Goal: Transaction & Acquisition: Purchase product/service

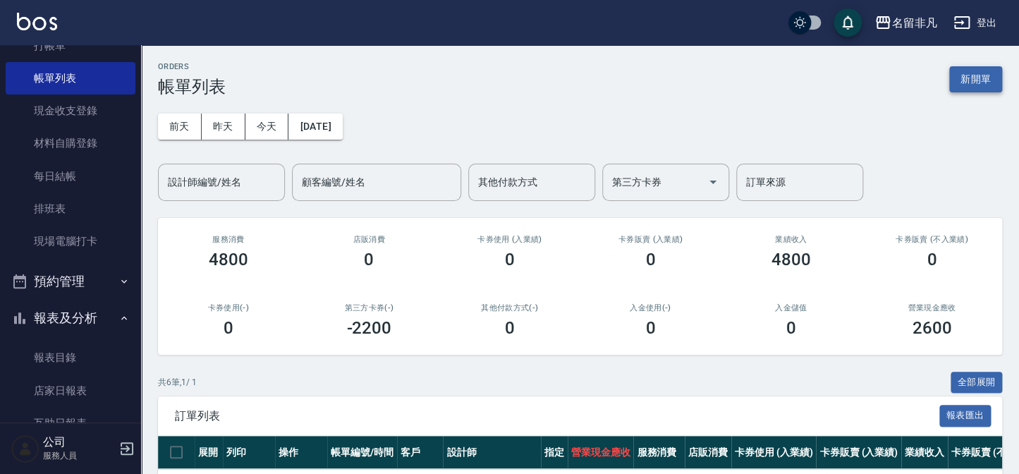
click at [982, 83] on button "新開單" at bounding box center [975, 79] width 53 height 26
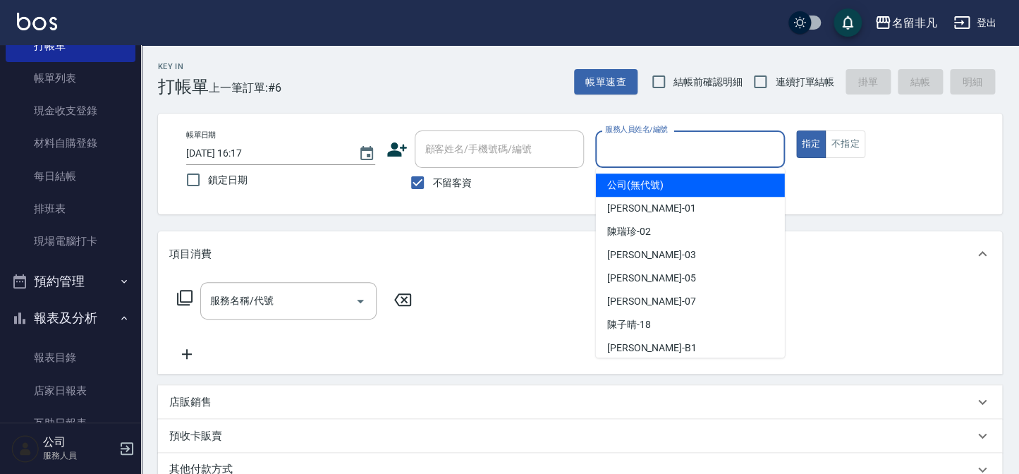
click at [681, 147] on input "服務人員姓名/編號" at bounding box center [690, 149] width 176 height 25
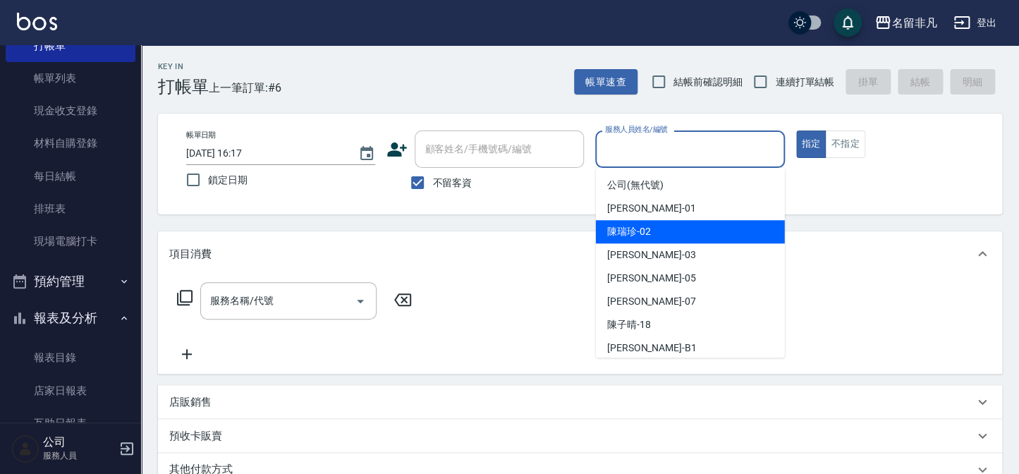
click at [640, 238] on span "[PERSON_NAME]-02" at bounding box center [629, 231] width 44 height 15
type input "[PERSON_NAME]-02"
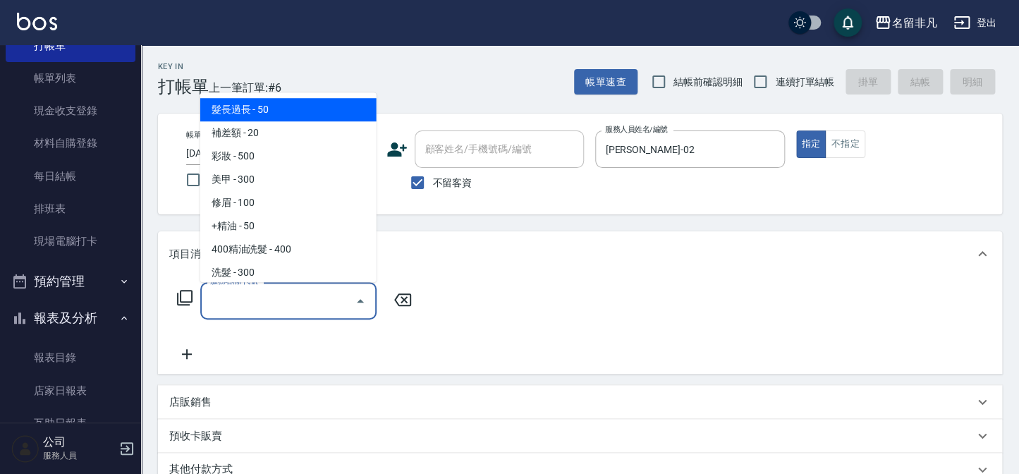
click at [298, 300] on input "服務名稱/代號" at bounding box center [278, 300] width 142 height 25
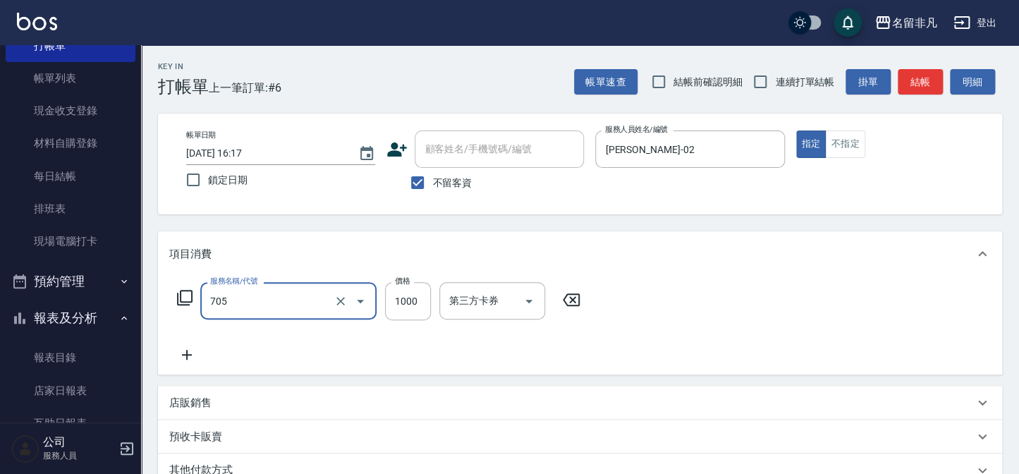
type input "頭皮深層體驗後包卡(705)"
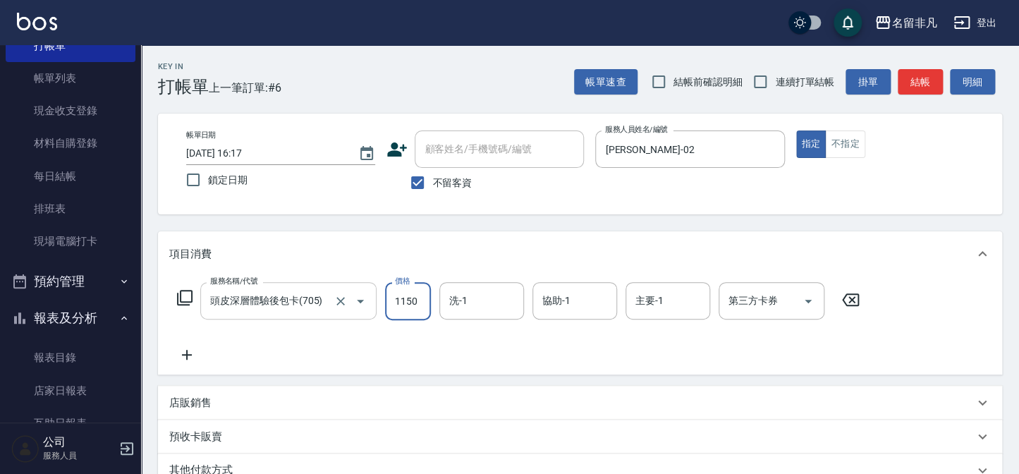
type input "1150"
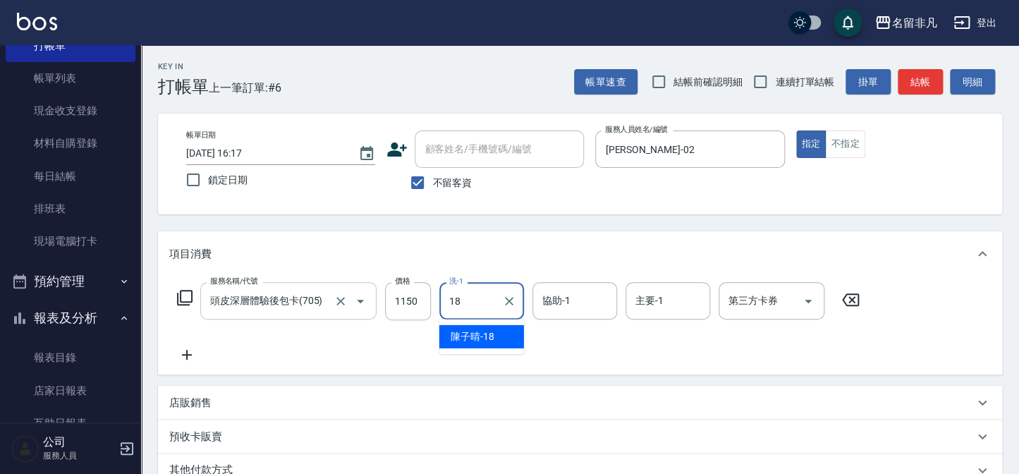
type input "[PERSON_NAME]-18"
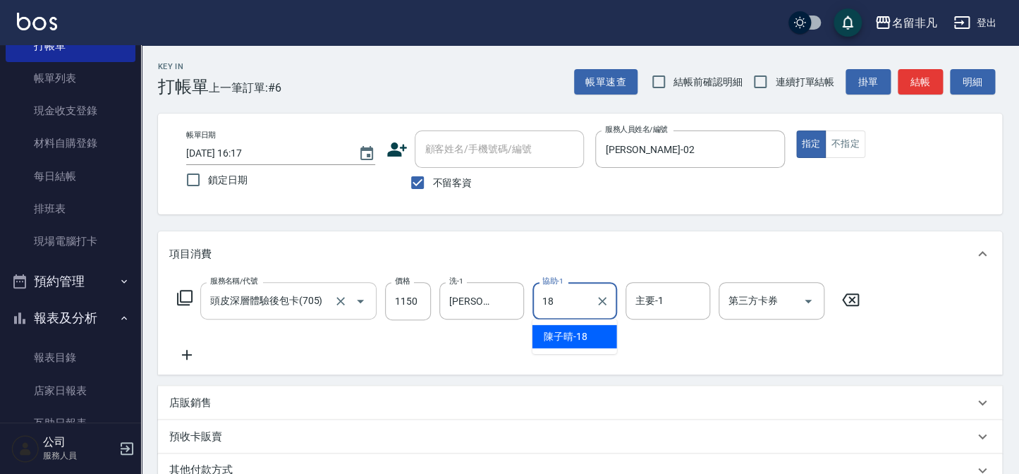
type input "[PERSON_NAME]-18"
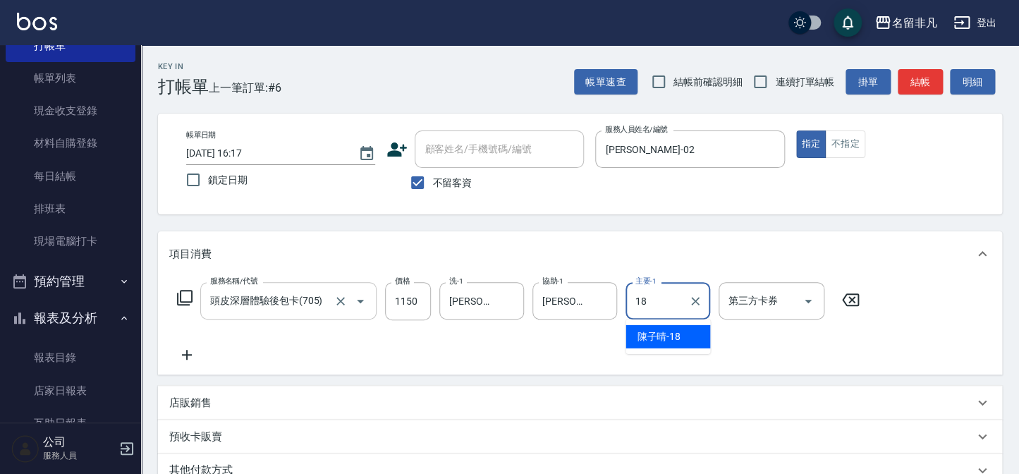
type input "[PERSON_NAME]-18"
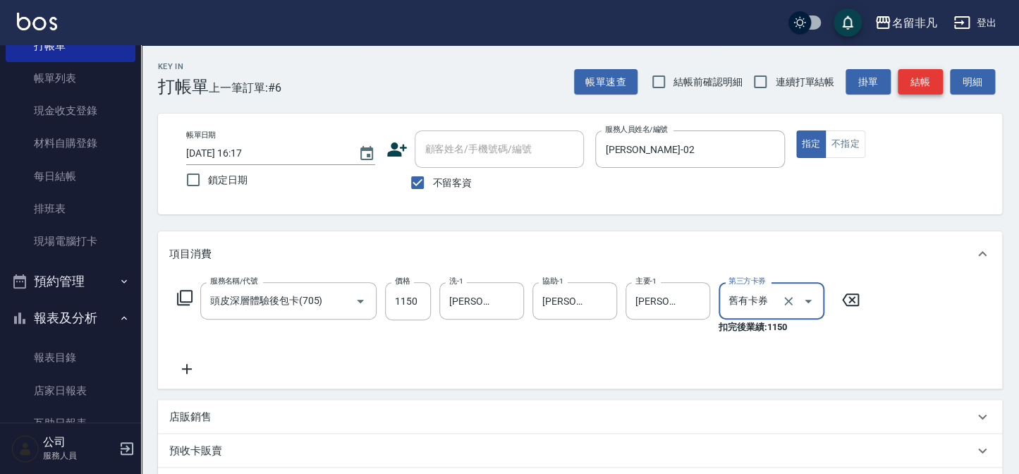
type input "舊有卡券"
click at [934, 85] on button "結帳" at bounding box center [920, 82] width 45 height 26
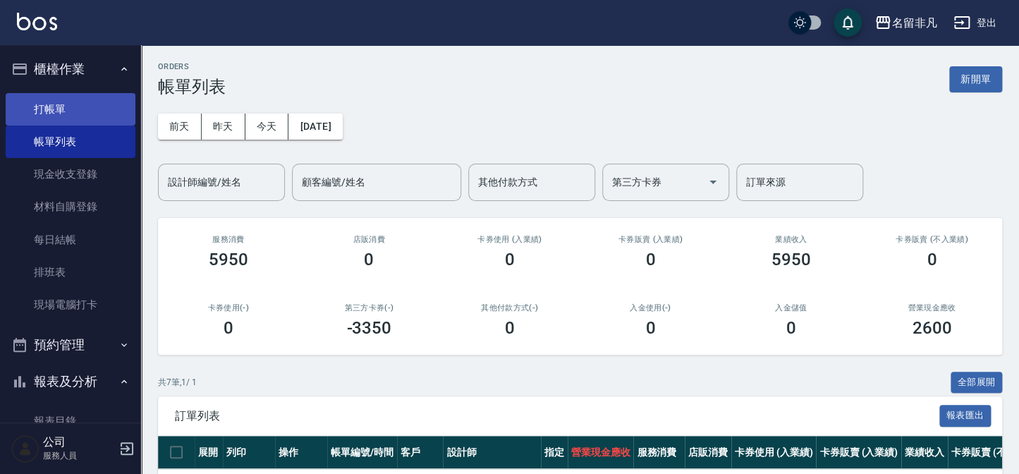
click at [71, 107] on link "打帳單" at bounding box center [71, 109] width 130 height 32
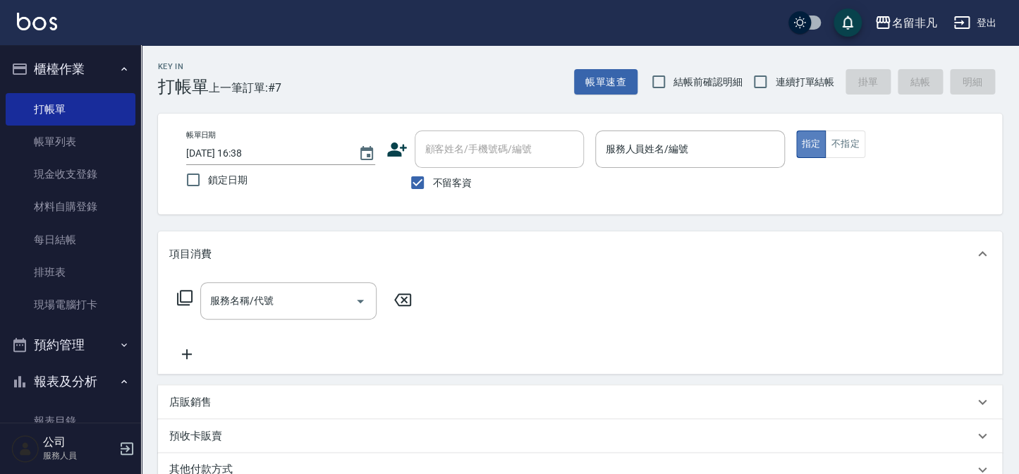
click at [809, 141] on button "指定" at bounding box center [811, 144] width 30 height 28
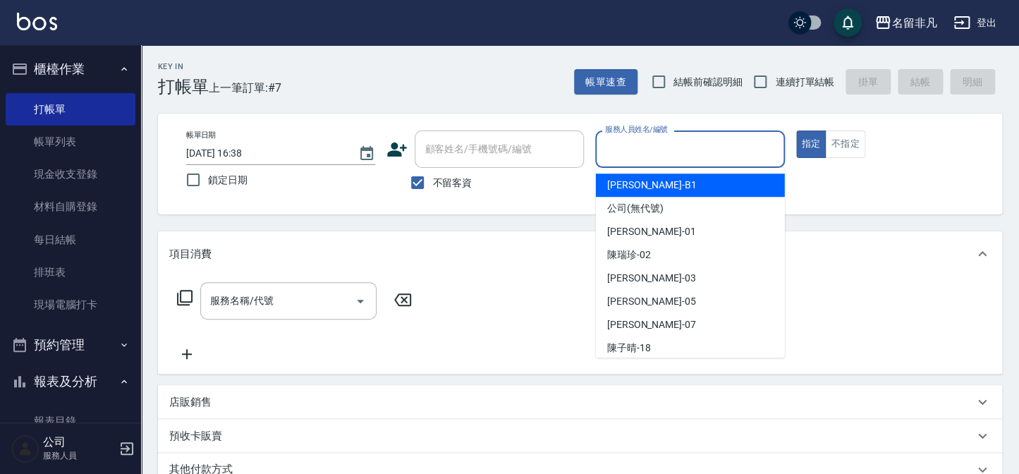
click at [674, 150] on input "服務人員姓名/編號" at bounding box center [690, 149] width 176 height 25
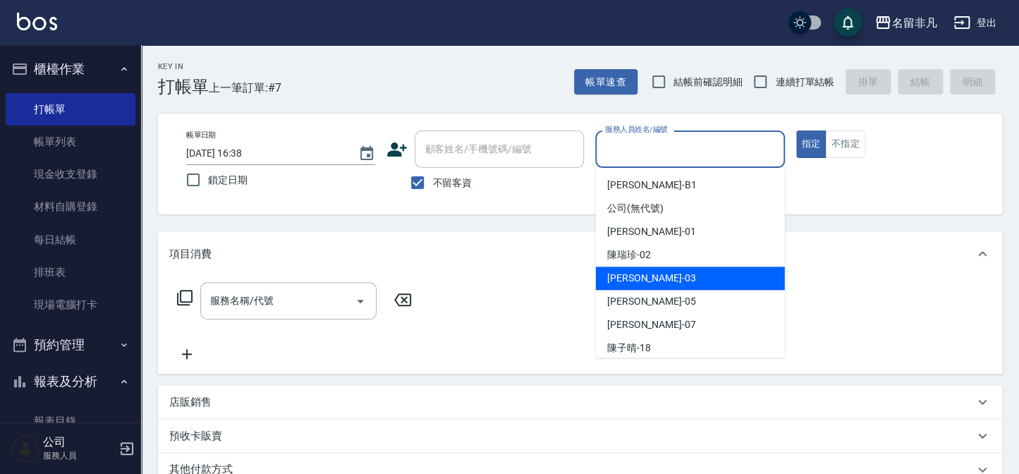
click at [684, 274] on div "[PERSON_NAME] -03" at bounding box center [690, 278] width 189 height 23
type input "[PERSON_NAME]-03"
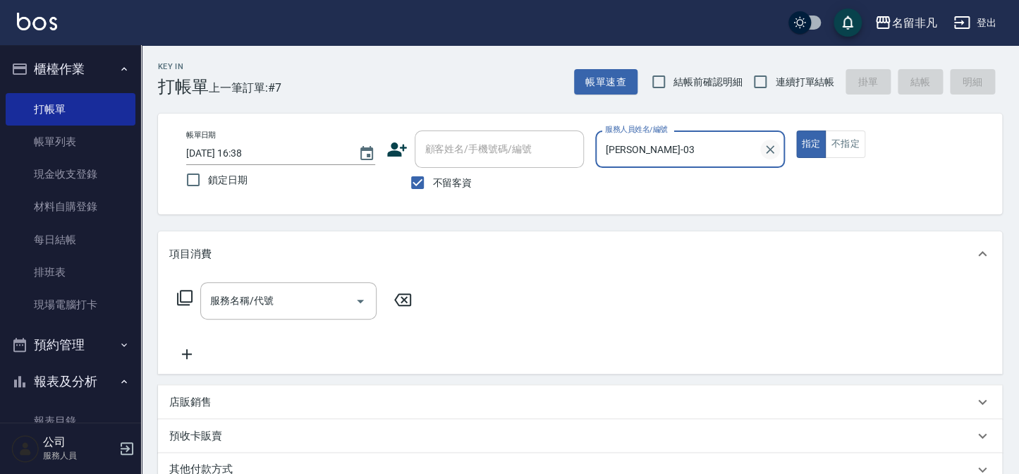
drag, startPoint x: 807, startPoint y: 140, endPoint x: 775, endPoint y: 150, distance: 33.2
click at [805, 141] on button "指定" at bounding box center [811, 144] width 30 height 28
click at [188, 296] on icon at bounding box center [184, 297] width 17 height 17
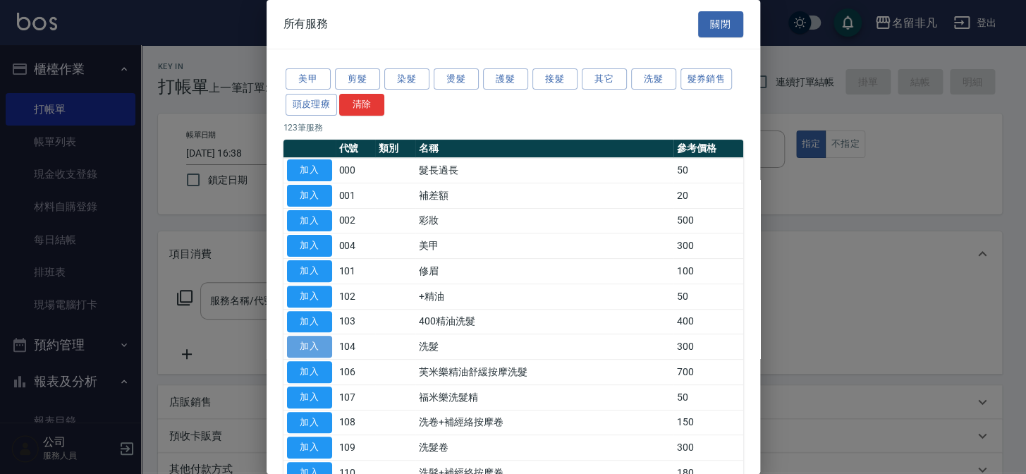
click at [305, 343] on button "加入" at bounding box center [309, 347] width 45 height 22
type input "洗髮(104)"
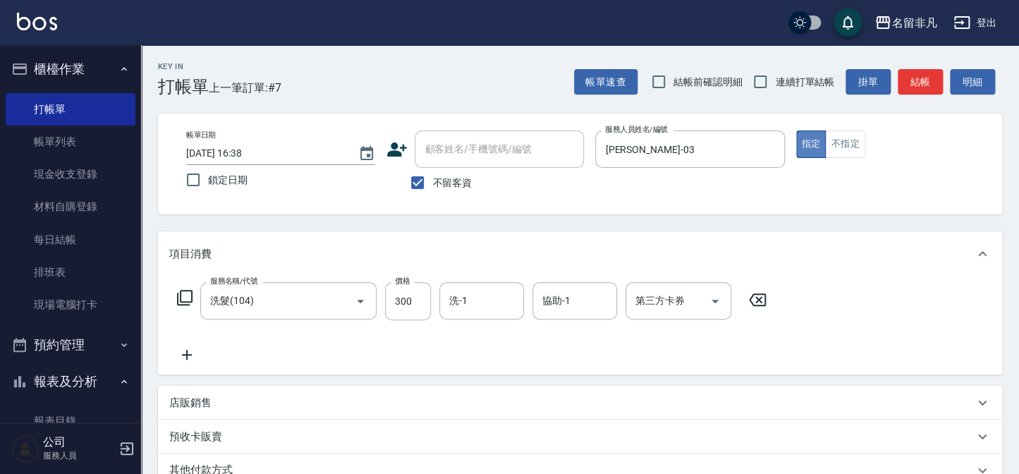
click at [811, 142] on button "指定" at bounding box center [811, 144] width 30 height 28
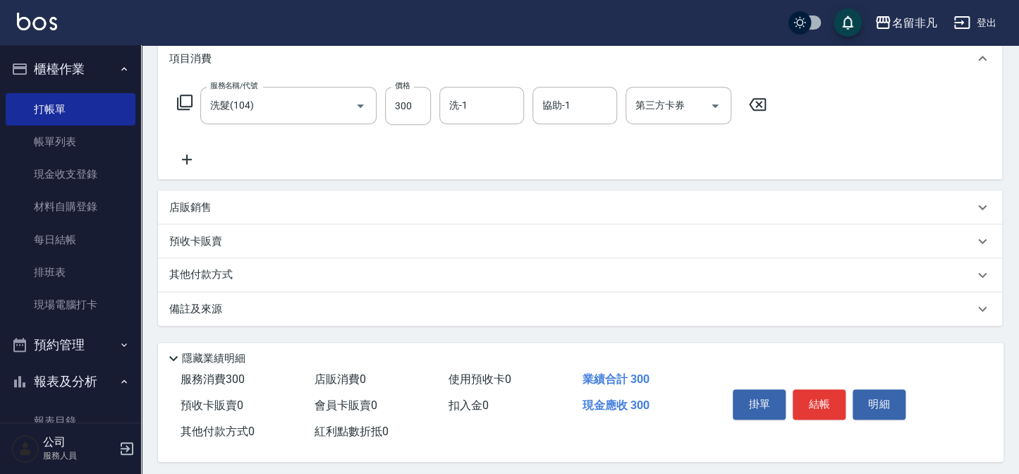
scroll to position [204, 0]
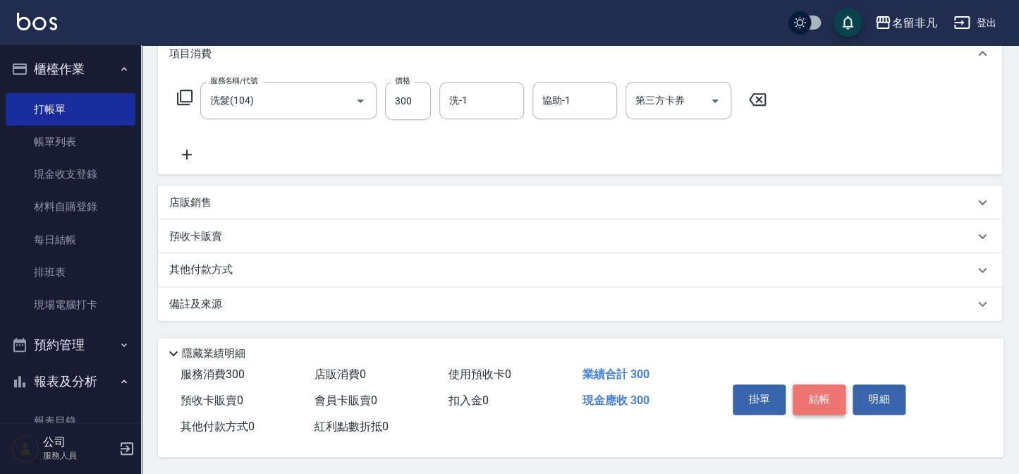
click at [825, 392] on button "結帳" at bounding box center [819, 399] width 53 height 30
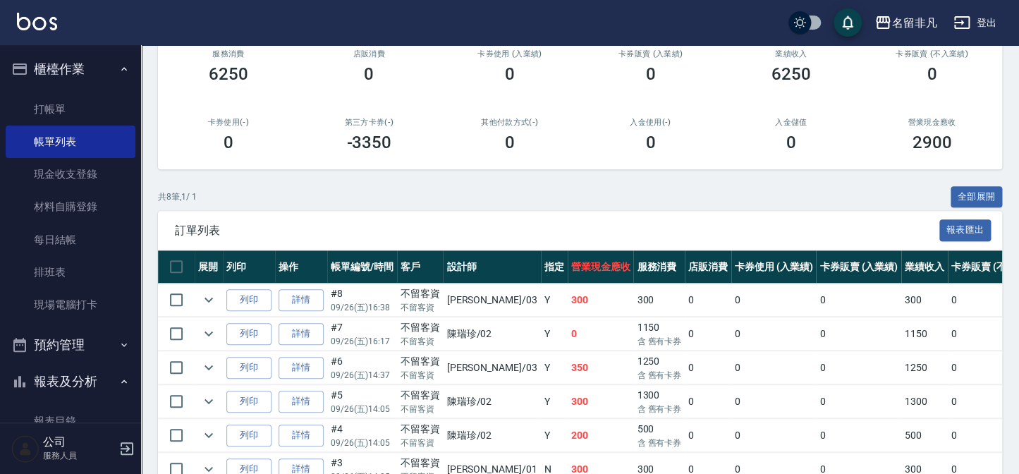
scroll to position [192, 0]
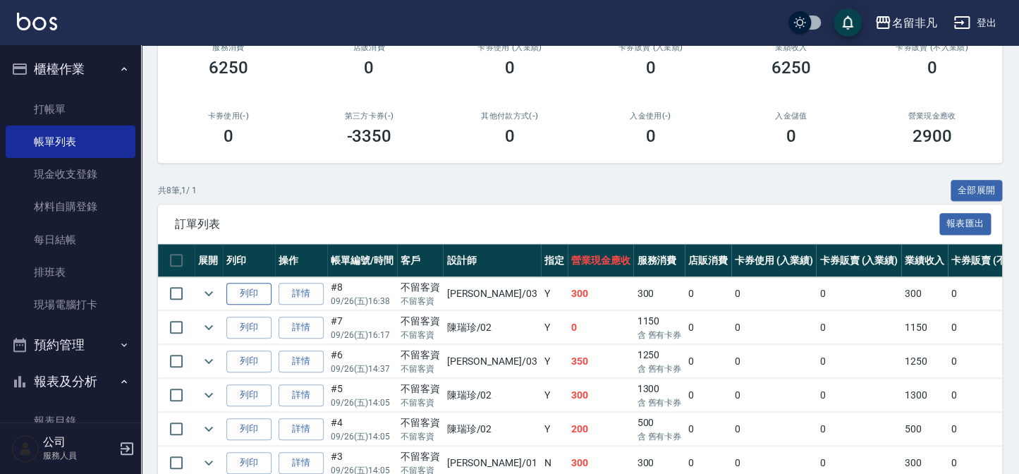
click at [254, 290] on button "列印" at bounding box center [248, 294] width 45 height 22
click at [65, 377] on button "報表及分析" at bounding box center [71, 381] width 130 height 37
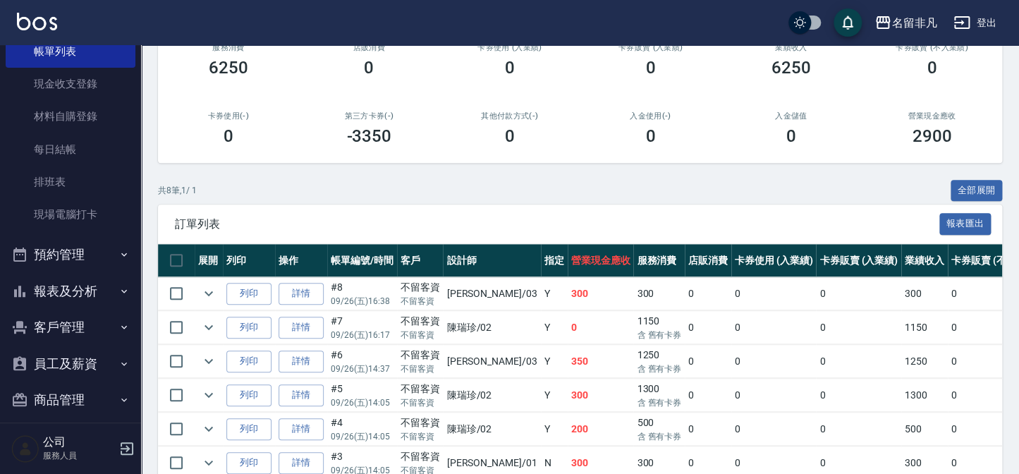
scroll to position [102, 0]
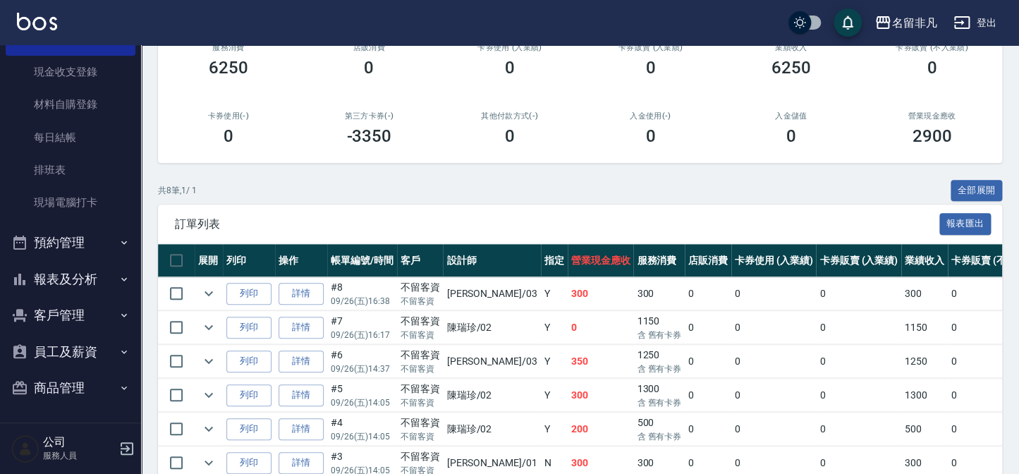
click at [85, 281] on button "報表及分析" at bounding box center [71, 279] width 130 height 37
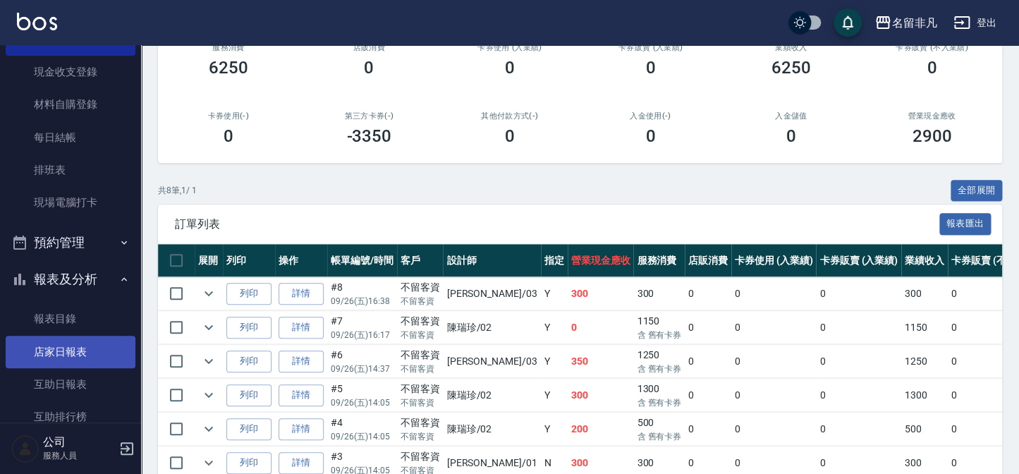
scroll to position [231, 0]
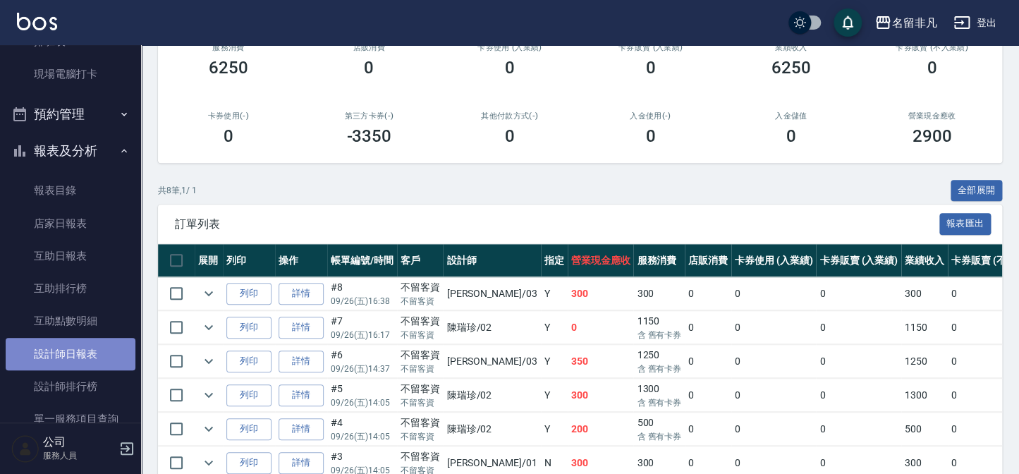
click at [76, 354] on link "設計師日報表" at bounding box center [71, 354] width 130 height 32
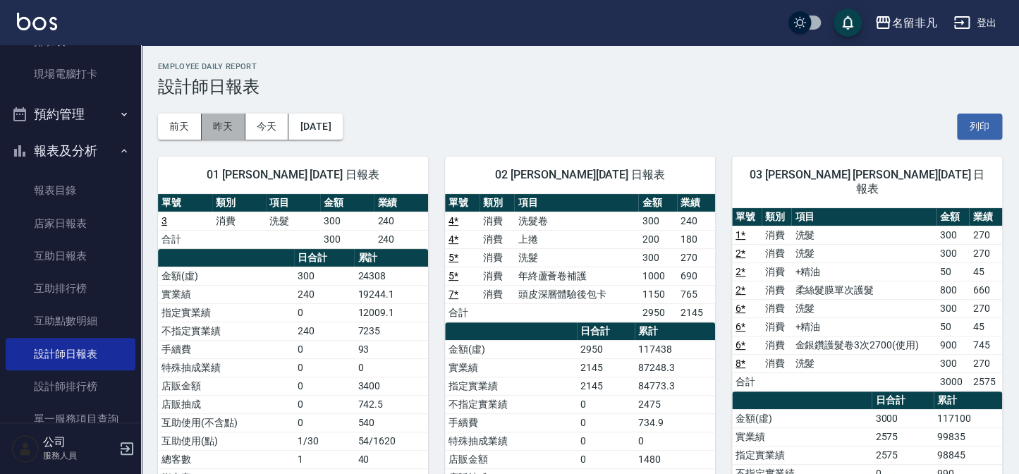
click at [226, 126] on button "昨天" at bounding box center [224, 127] width 44 height 26
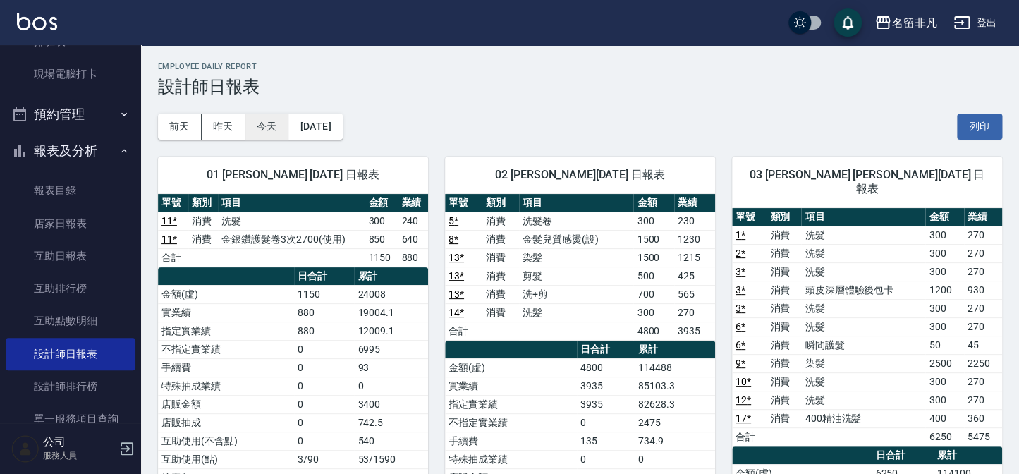
click at [260, 122] on button "今天" at bounding box center [267, 127] width 44 height 26
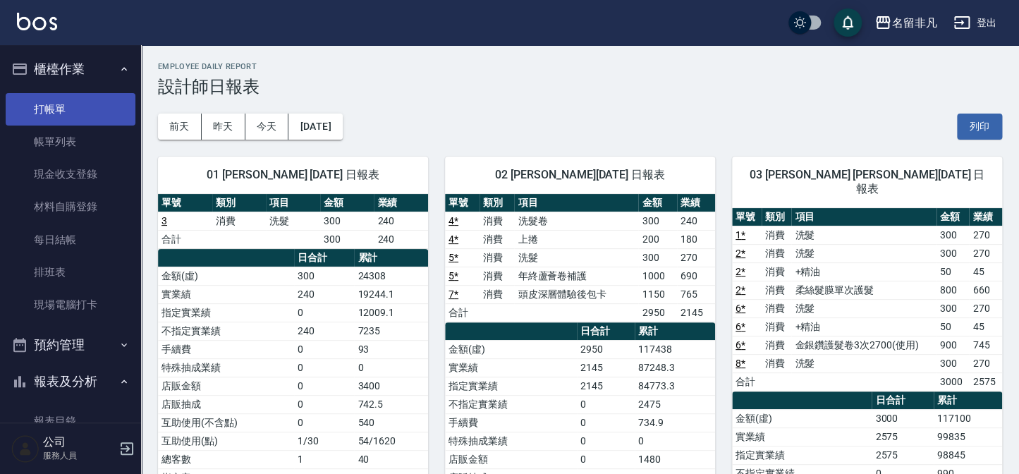
click at [32, 115] on link "打帳單" at bounding box center [71, 109] width 130 height 32
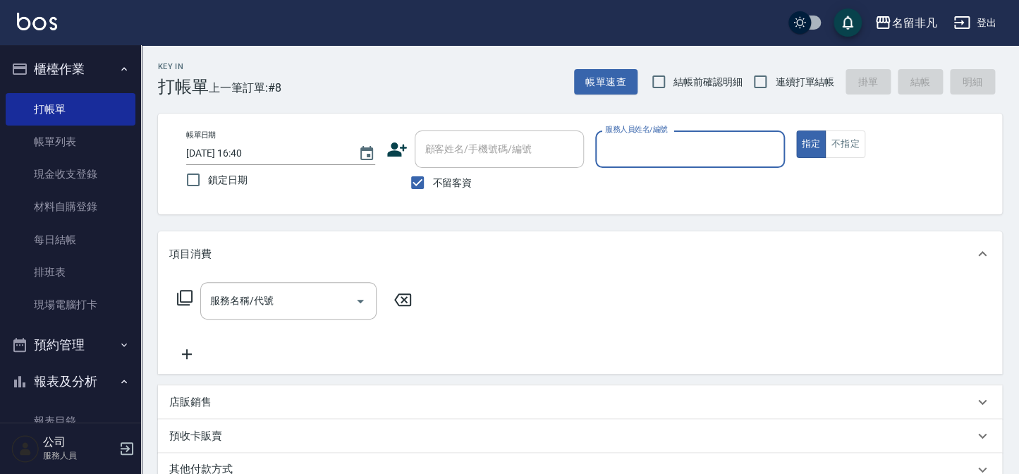
click at [400, 139] on icon at bounding box center [397, 149] width 21 height 21
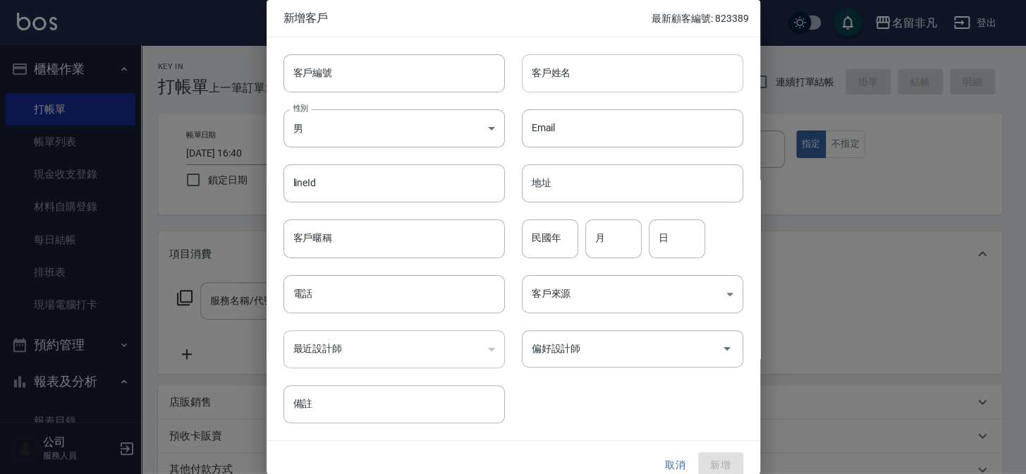
click at [566, 78] on input "客戶姓名" at bounding box center [632, 73] width 221 height 38
type input "[PERSON_NAME]"
click at [540, 229] on div "民國年 民國年" at bounding box center [550, 238] width 56 height 38
type input "00"
type input "09"
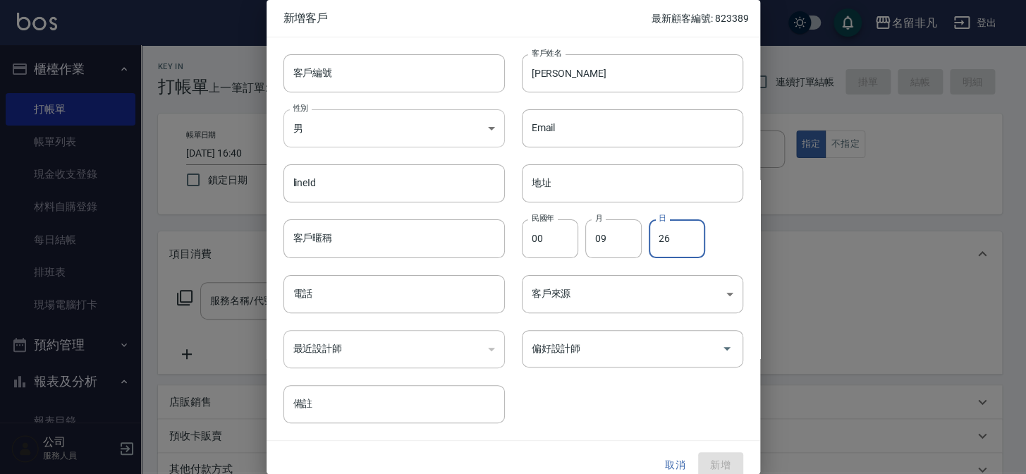
type input "26"
click at [284, 138] on body "名留非凡 登出 櫃檯作業 打帳單 帳單列表 現金收支登錄 材料自購登錄 每日結帳 排班表 現場電腦打卡 預約管理 預約管理 單日預約紀錄 單週預約紀錄 報表及…" at bounding box center [513, 337] width 1026 height 674
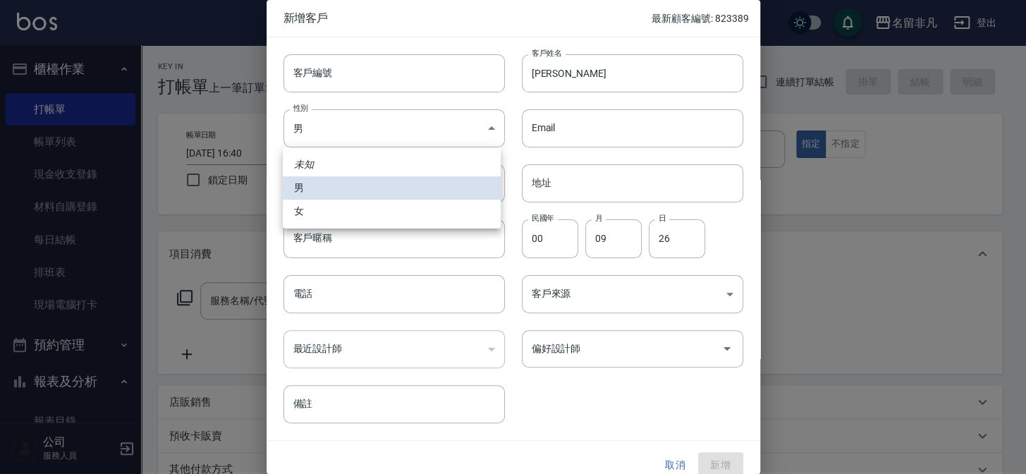
click at [308, 211] on li "女" at bounding box center [392, 211] width 218 height 23
type input "[DEMOGRAPHIC_DATA]"
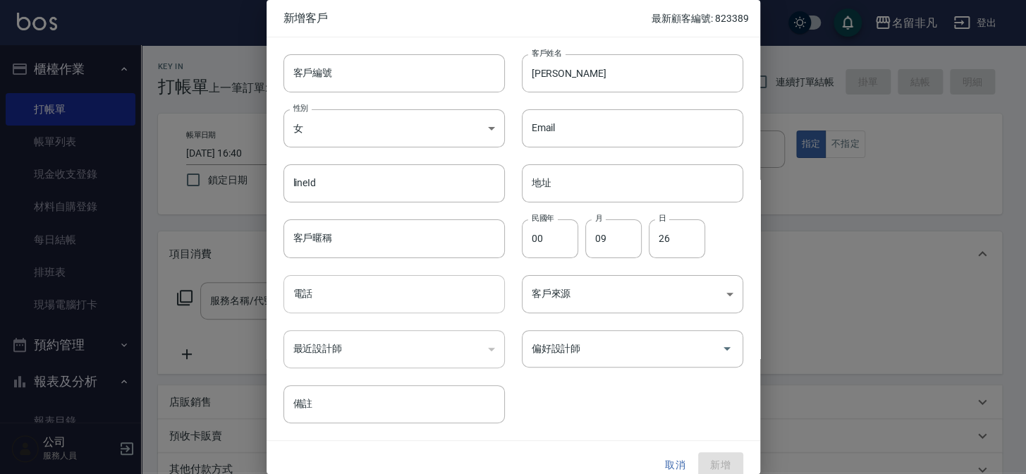
click at [300, 290] on input "電話" at bounding box center [394, 294] width 221 height 38
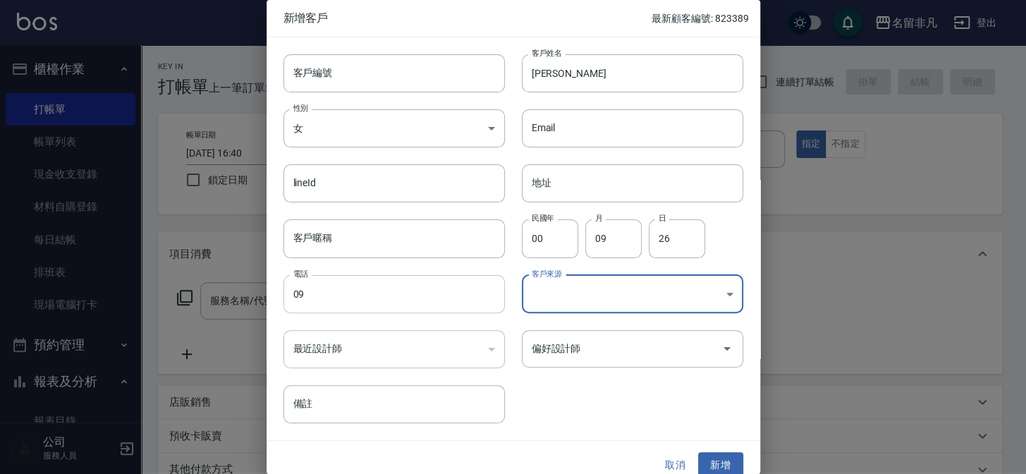
click at [470, 299] on input "09" at bounding box center [394, 294] width 221 height 38
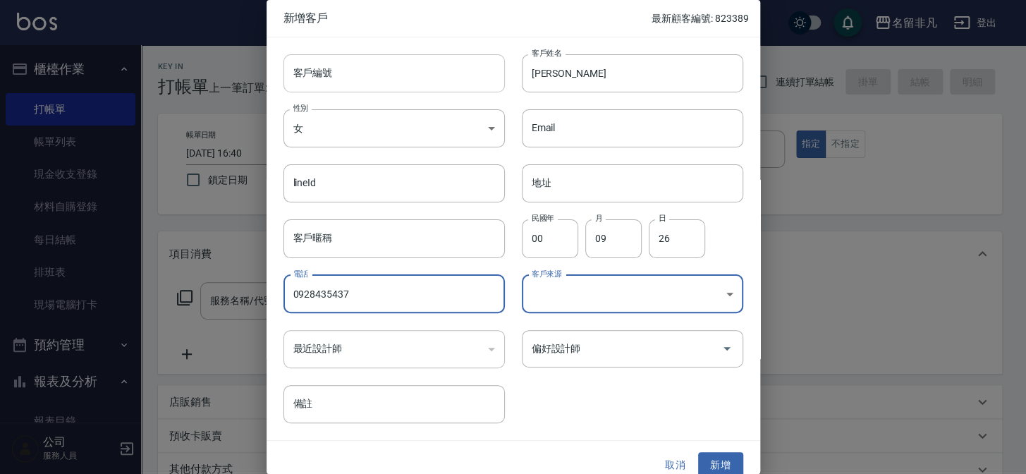
type input "0928435437"
click at [376, 84] on input "客戶編號" at bounding box center [394, 73] width 221 height 38
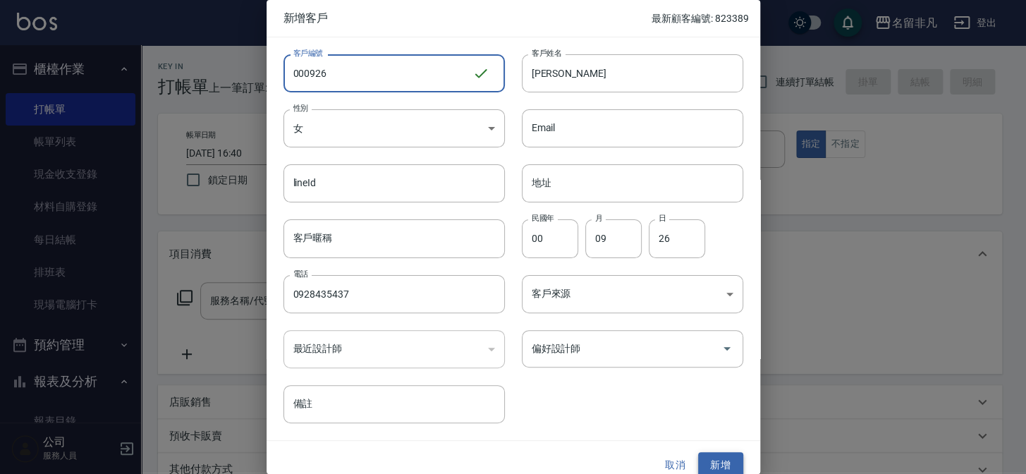
type input "000926"
click at [715, 458] on button "新增" at bounding box center [720, 465] width 45 height 26
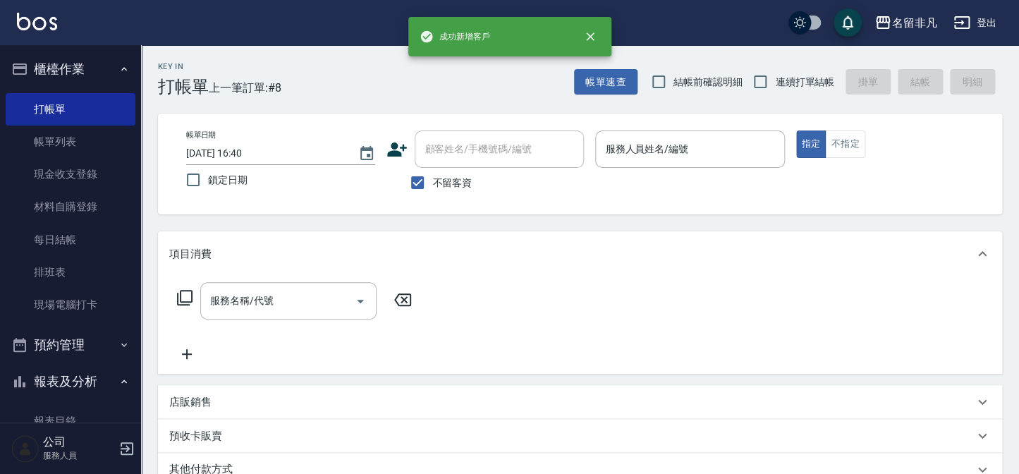
click at [454, 180] on span "不留客資" at bounding box center [451, 183] width 39 height 15
click at [432, 180] on input "不留客資" at bounding box center [418, 183] width 30 height 30
checkbox input "false"
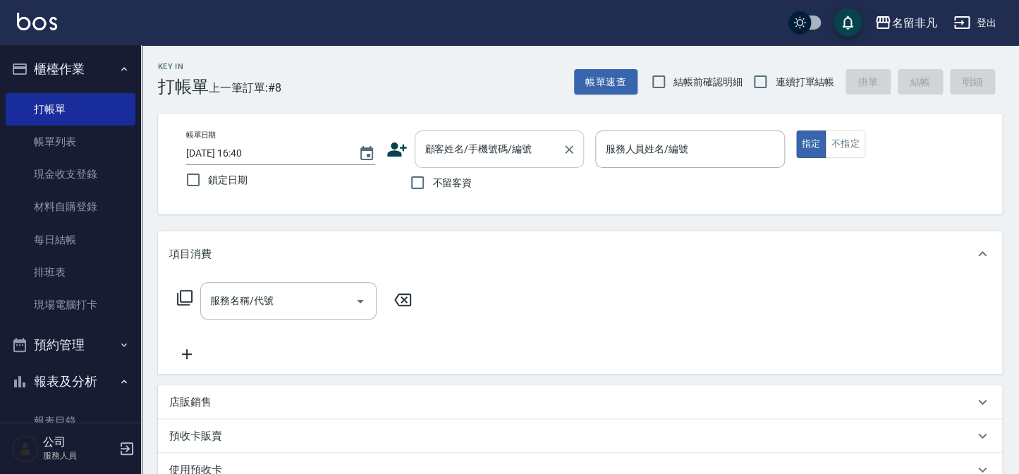
click at [480, 141] on div "顧客姓名/手機號碼/編號 顧客姓名/手機號碼/編號" at bounding box center [499, 148] width 169 height 37
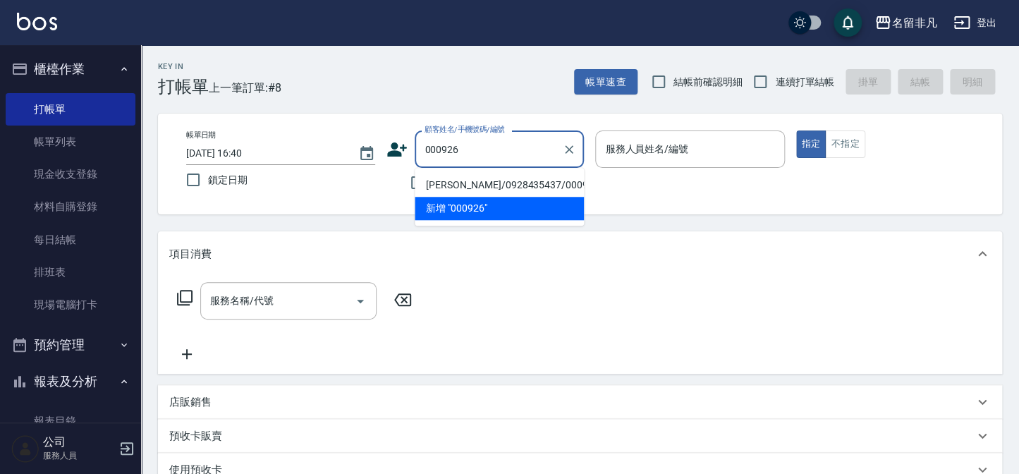
click at [480, 184] on li "[PERSON_NAME]/0928435437/000926" at bounding box center [499, 185] width 169 height 23
type input "[PERSON_NAME]/0928435437/000926"
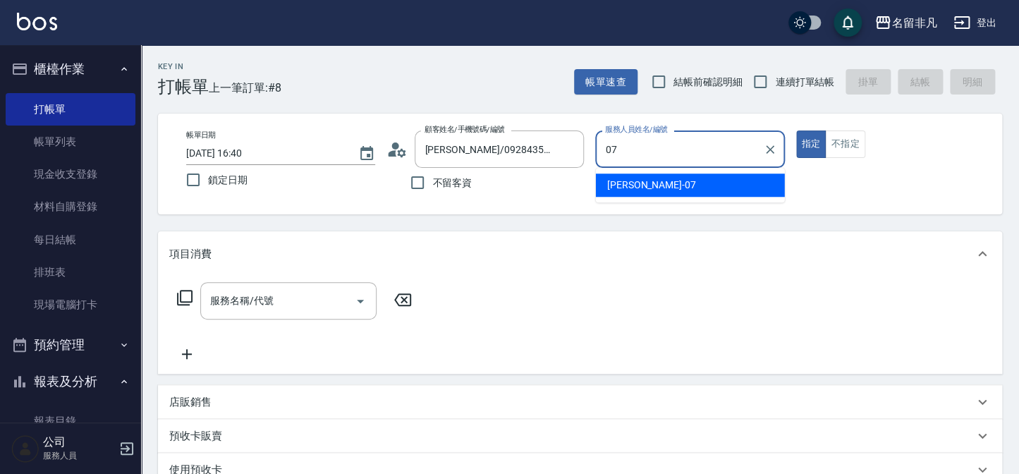
type input "[PERSON_NAME]-07"
type button "true"
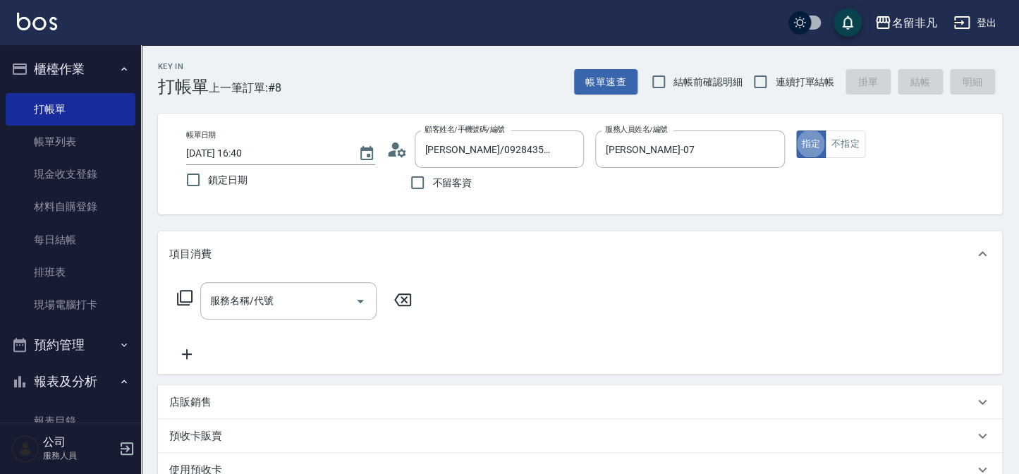
click at [314, 279] on div "服務名稱/代號 服務名稱/代號" at bounding box center [580, 324] width 844 height 97
click at [320, 295] on input "服務名稱/代號" at bounding box center [278, 300] width 142 height 25
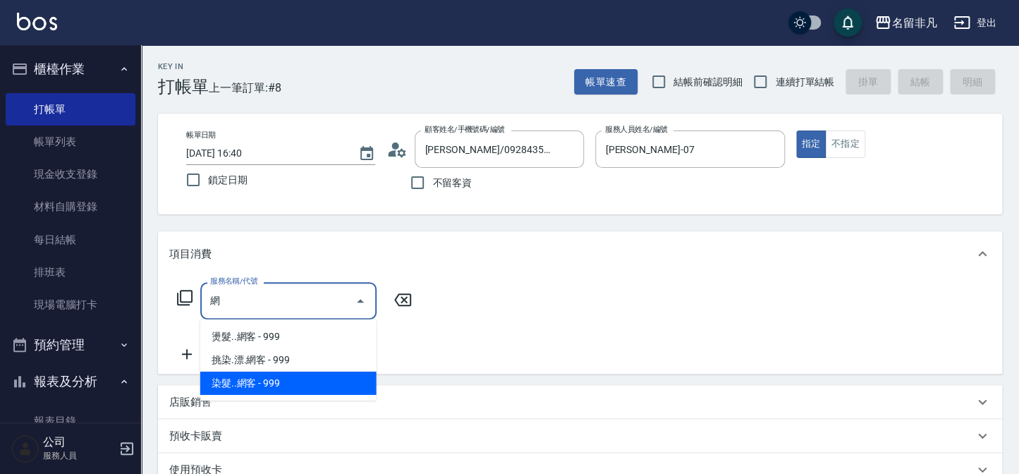
click at [293, 385] on span "染髮..網客 - 999" at bounding box center [288, 383] width 176 height 23
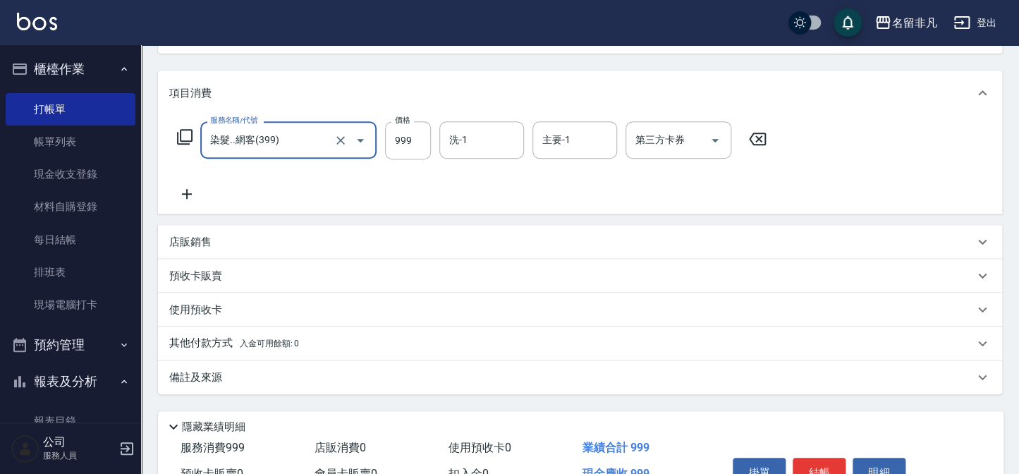
scroll to position [192, 0]
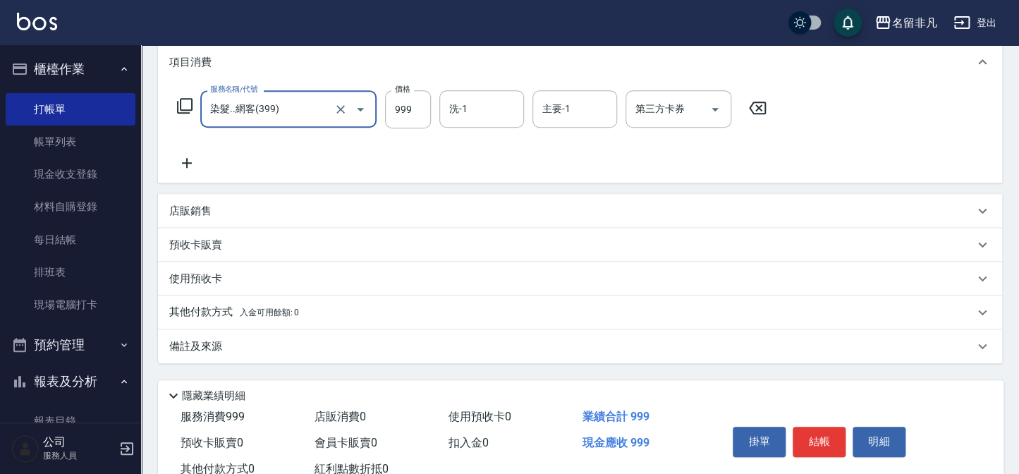
type input "染髮..網客(399)"
click at [248, 308] on span "入金可用餘額: 0" at bounding box center [270, 313] width 60 height 10
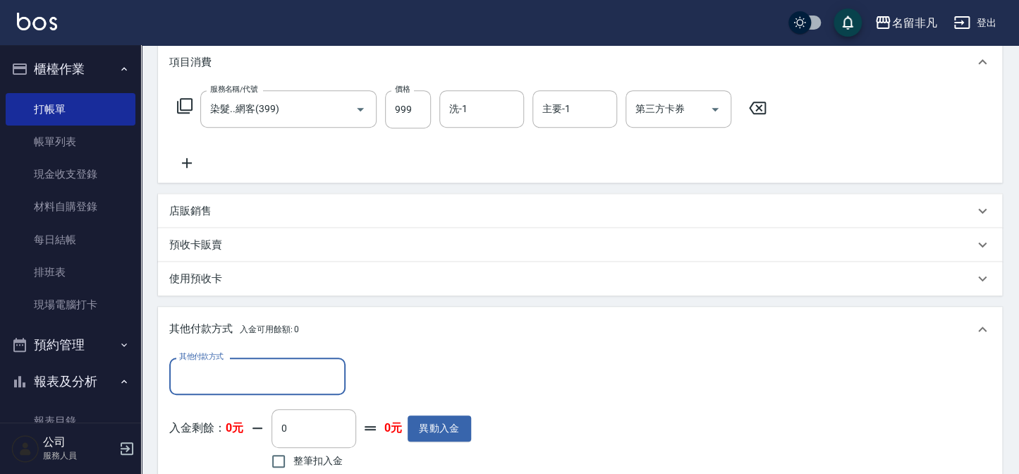
scroll to position [0, 0]
click at [233, 385] on input "其他付款方式" at bounding box center [258, 376] width 164 height 25
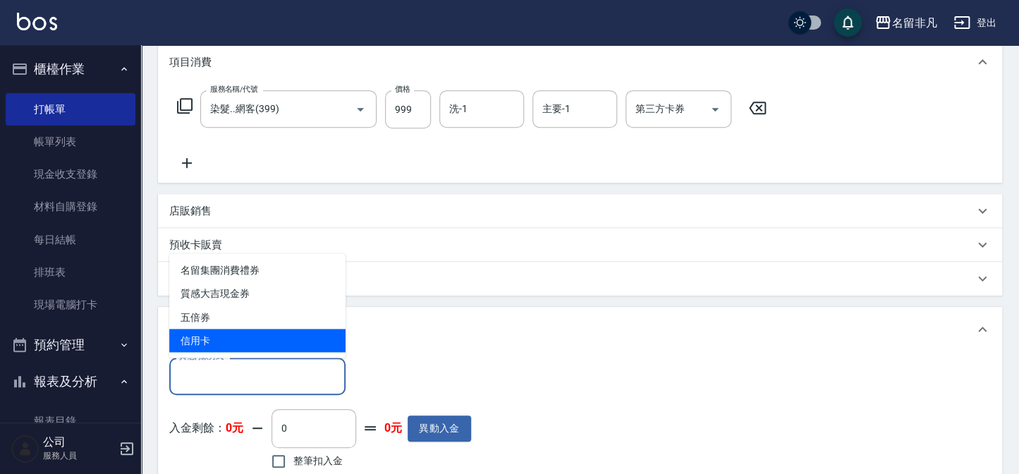
click at [231, 339] on span "信用卡" at bounding box center [257, 340] width 176 height 23
type input "信用卡"
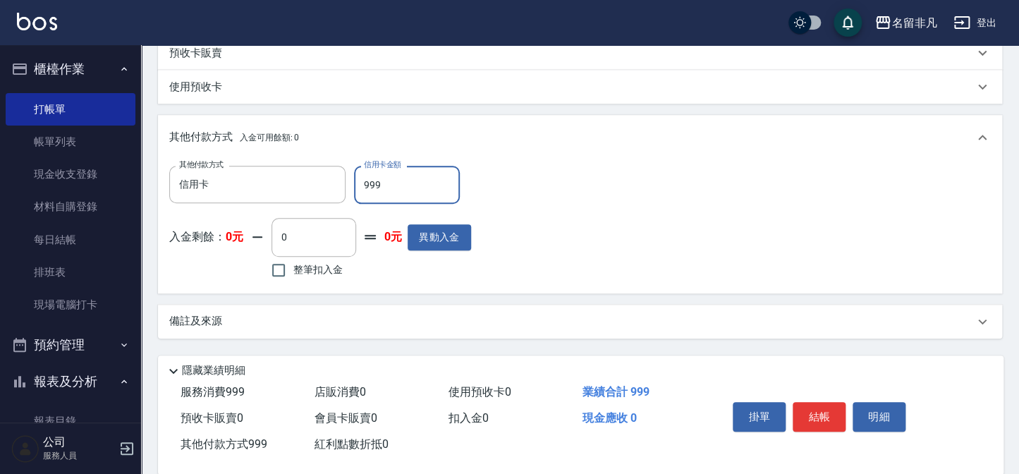
scroll to position [404, 0]
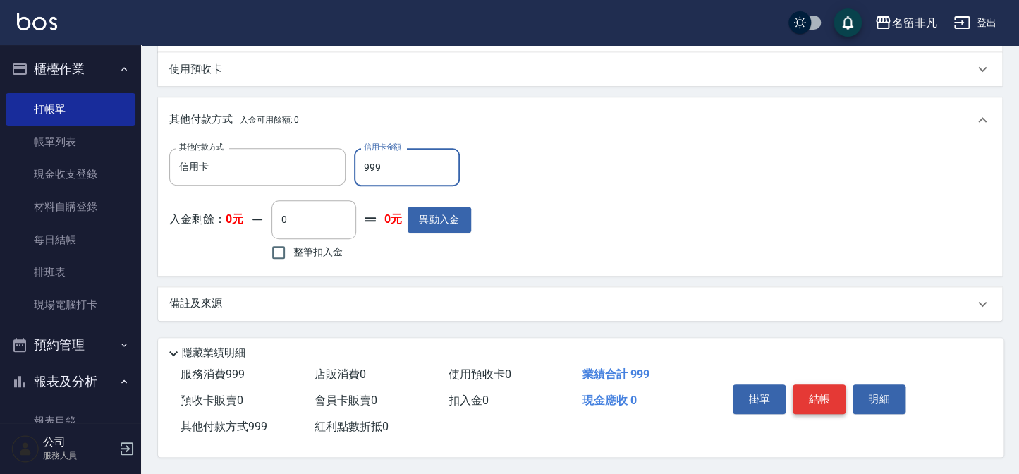
type input "999"
click at [814, 406] on button "結帳" at bounding box center [819, 399] width 53 height 30
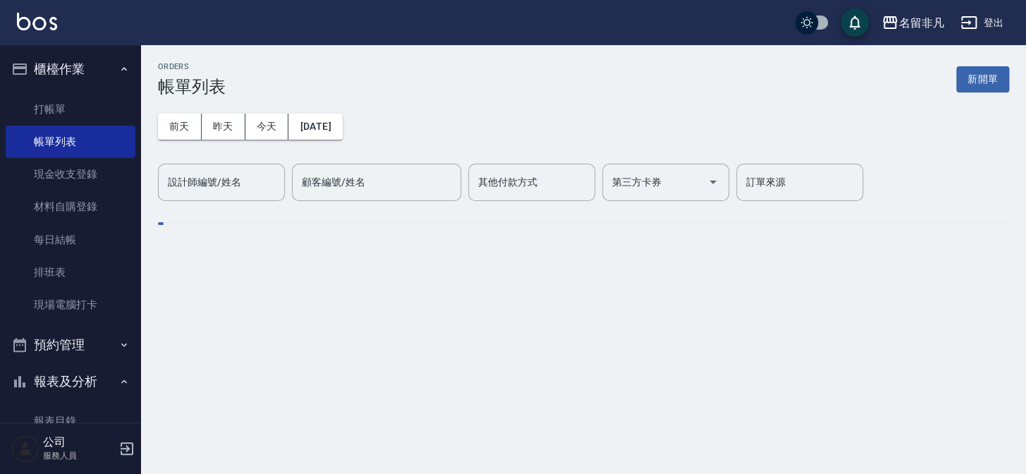
click at [43, 75] on button "櫃檯作業" at bounding box center [71, 69] width 130 height 37
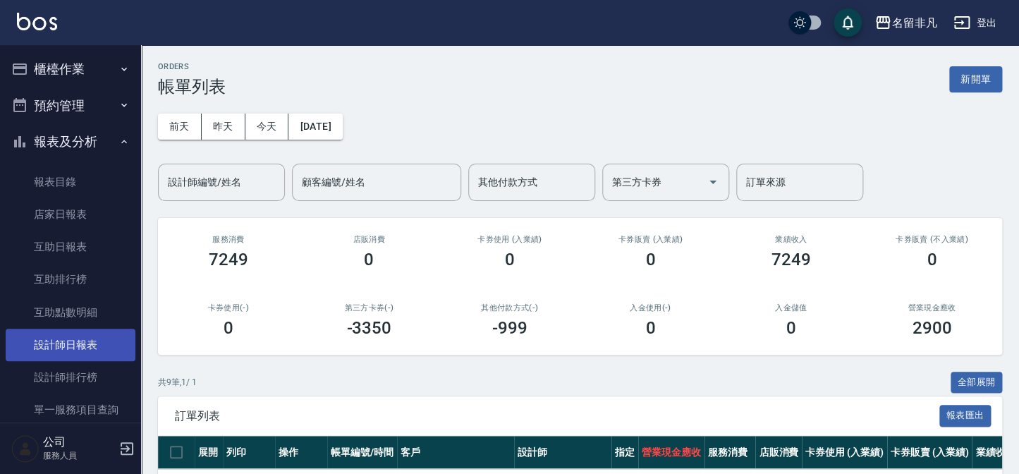
click at [91, 345] on link "設計師日報表" at bounding box center [71, 345] width 130 height 32
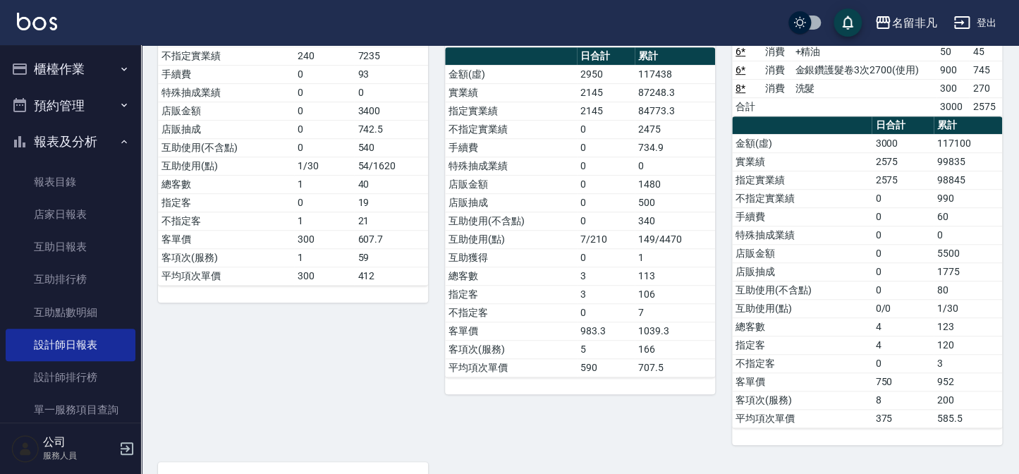
scroll to position [256, 0]
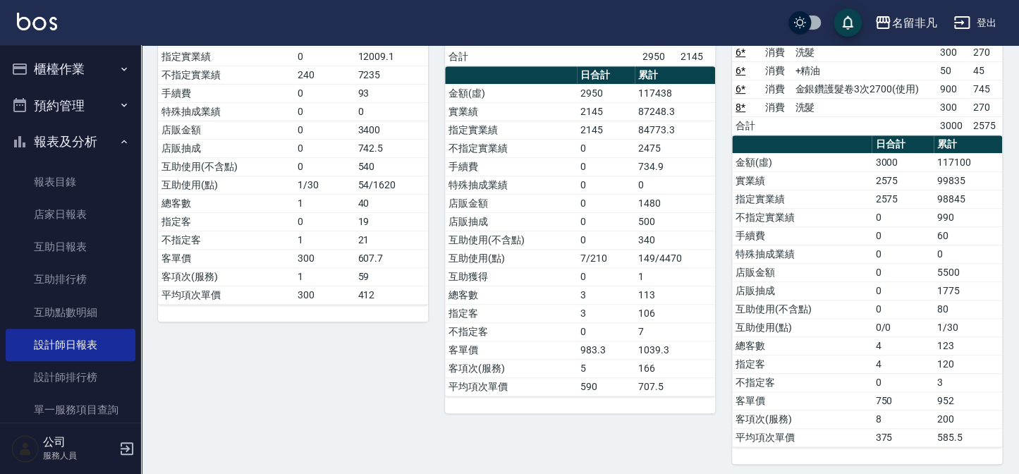
click at [95, 147] on button "報表及分析" at bounding box center [71, 141] width 130 height 37
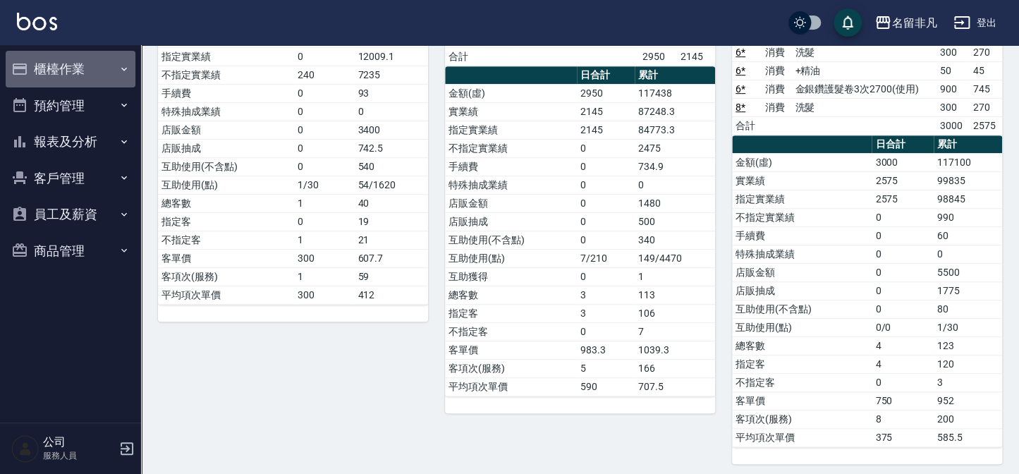
click at [82, 60] on button "櫃檯作業" at bounding box center [71, 69] width 130 height 37
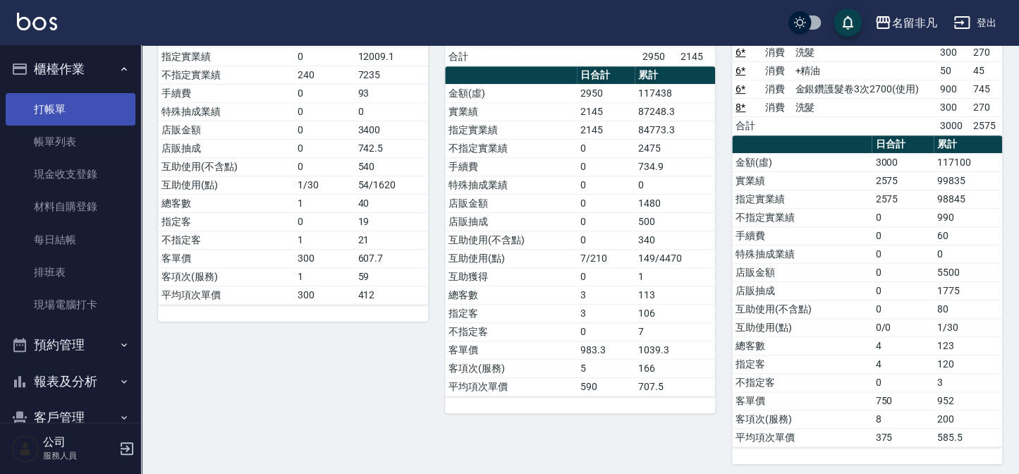
click at [98, 114] on link "打帳單" at bounding box center [71, 109] width 130 height 32
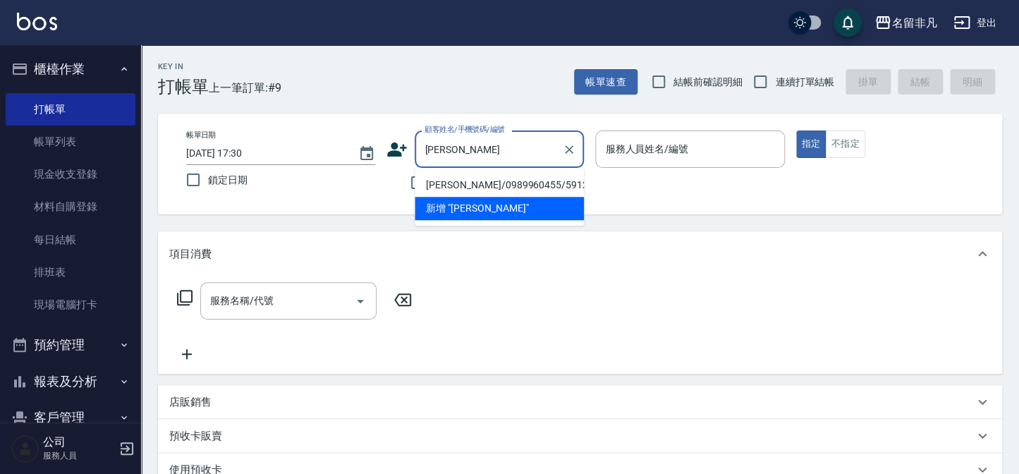
click at [494, 186] on li "[PERSON_NAME]/0989960455/591215" at bounding box center [499, 185] width 169 height 23
type input "[PERSON_NAME]/0989960455/591215"
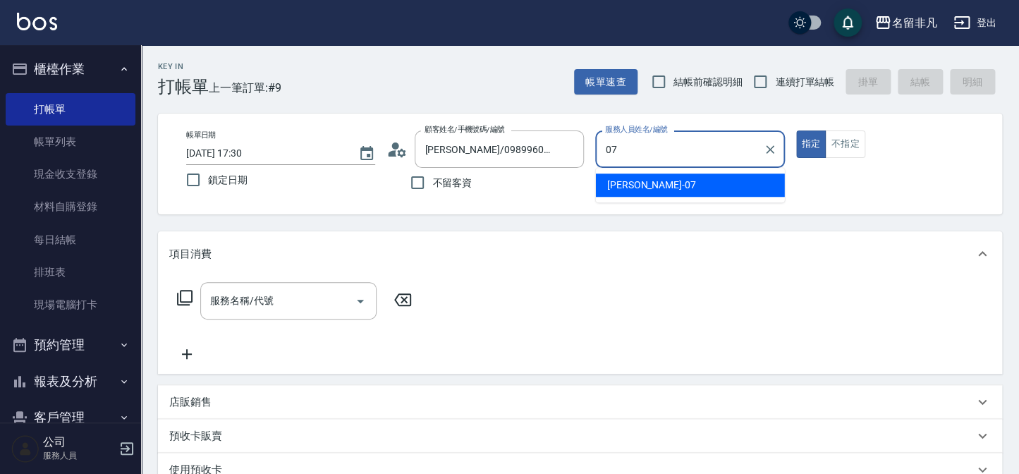
type input "[PERSON_NAME]-07"
type button "true"
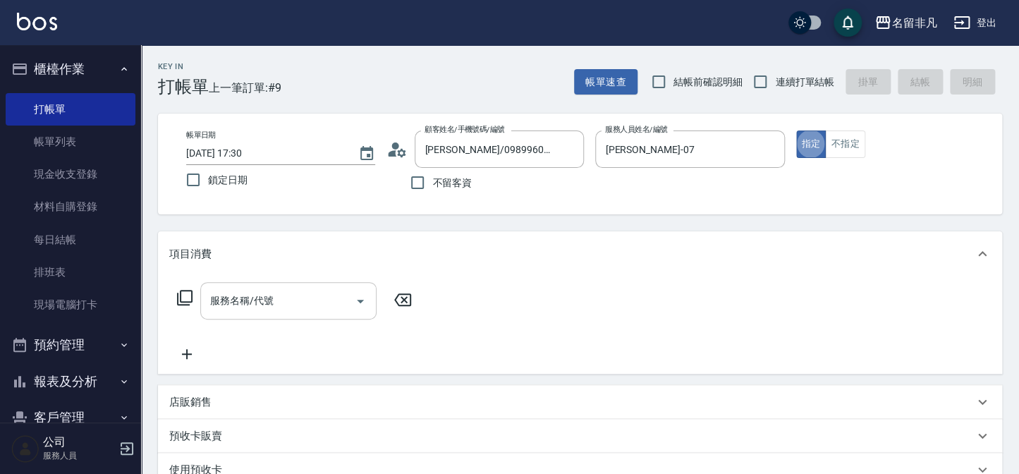
click at [310, 290] on input "服務名稱/代號" at bounding box center [278, 300] width 142 height 25
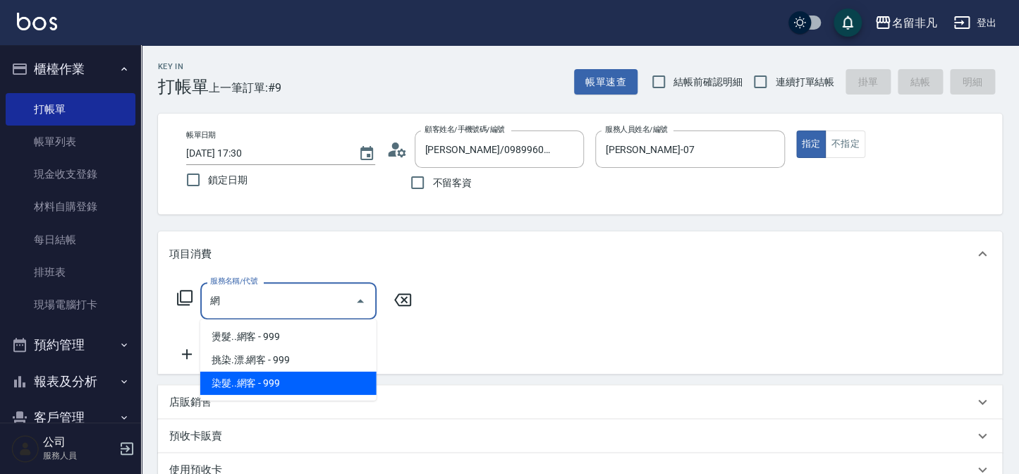
click at [257, 383] on span "染髮..網客 - 999" at bounding box center [288, 383] width 176 height 23
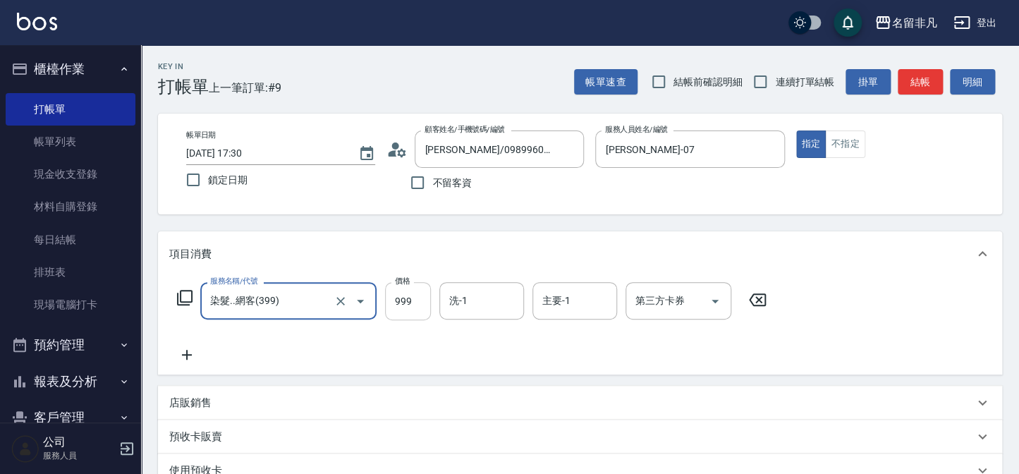
type input "染髮..網客(399)"
click at [401, 306] on input "999" at bounding box center [408, 301] width 46 height 38
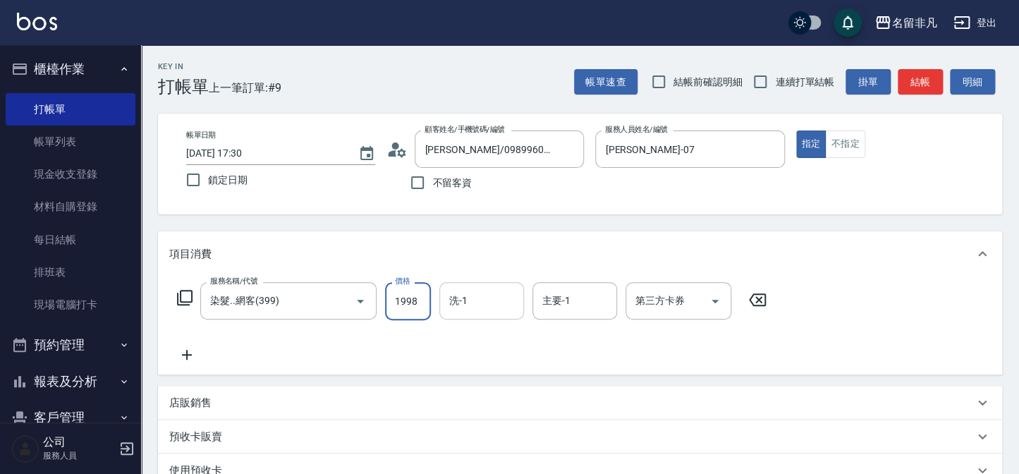
type input "1998"
click at [489, 301] on input "洗-1" at bounding box center [482, 300] width 72 height 25
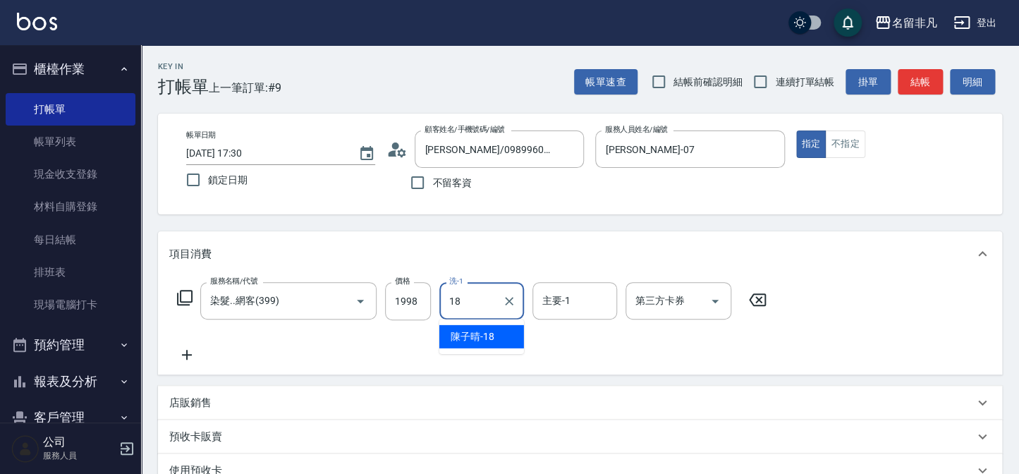
type input "[PERSON_NAME]-18"
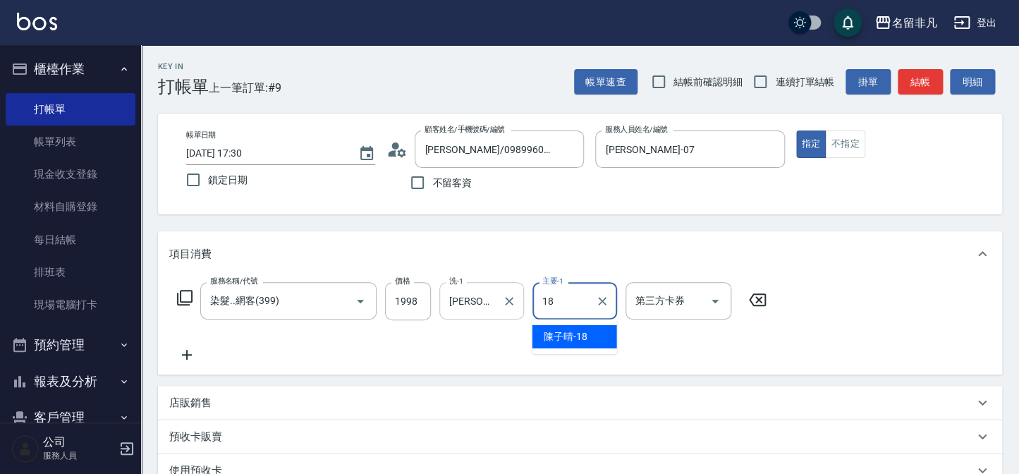
type input "[PERSON_NAME]-18"
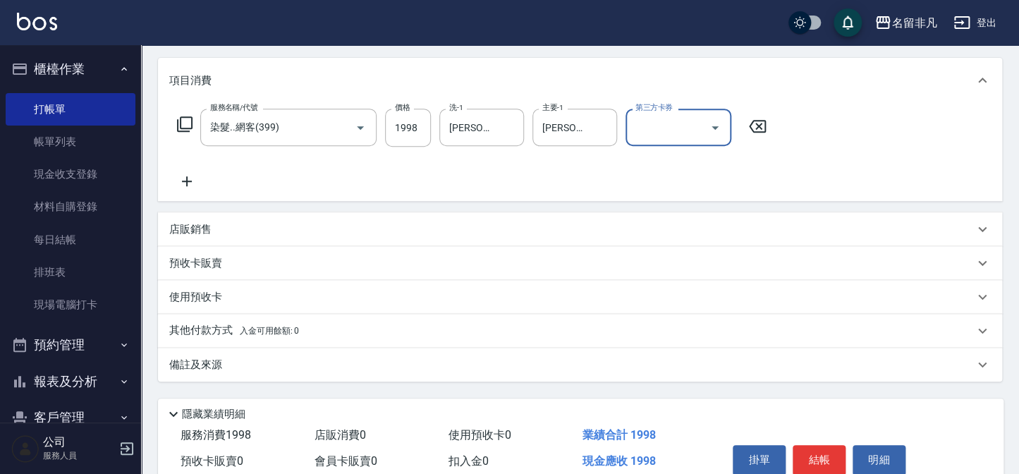
scroll to position [238, 0]
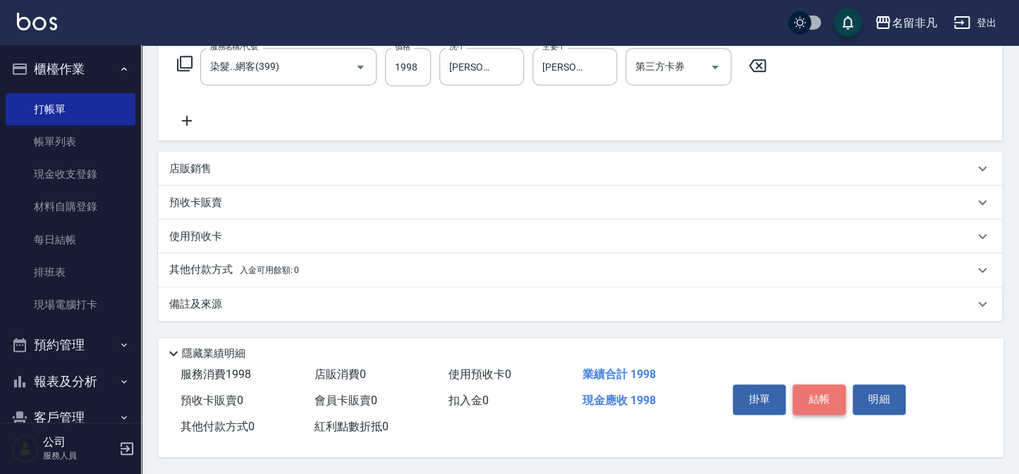
click at [810, 391] on button "結帳" at bounding box center [819, 399] width 53 height 30
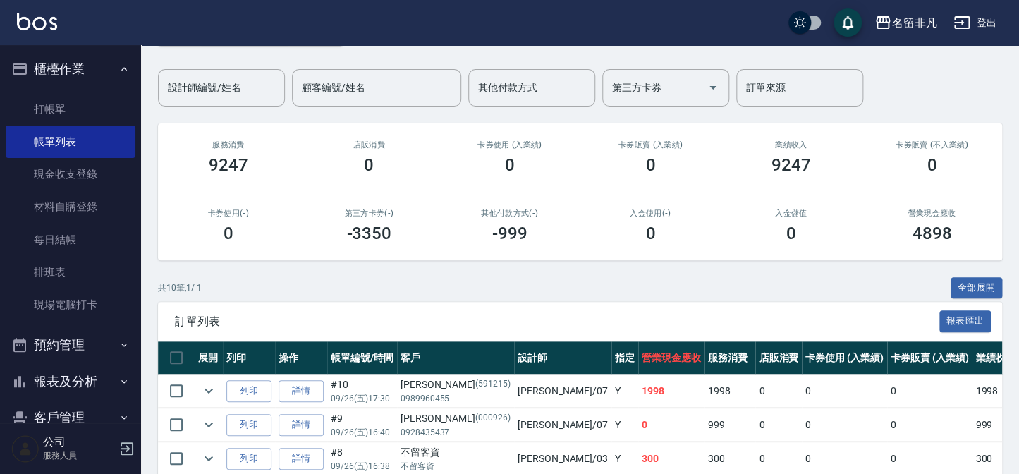
scroll to position [256, 0]
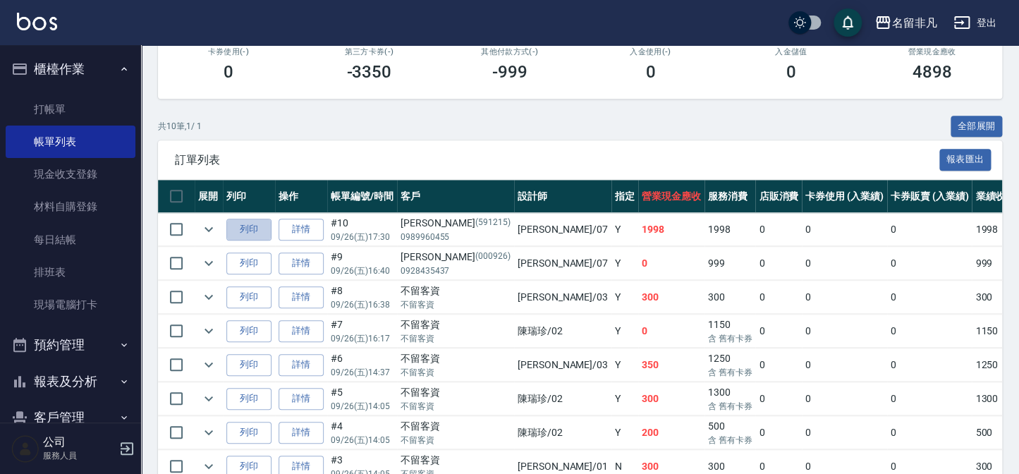
drag, startPoint x: 244, startPoint y: 230, endPoint x: 275, endPoint y: 240, distance: 32.6
click at [245, 234] on button "列印" at bounding box center [248, 230] width 45 height 22
click at [241, 272] on button "列印" at bounding box center [248, 263] width 45 height 22
click at [107, 85] on button "櫃檯作業" at bounding box center [71, 69] width 130 height 37
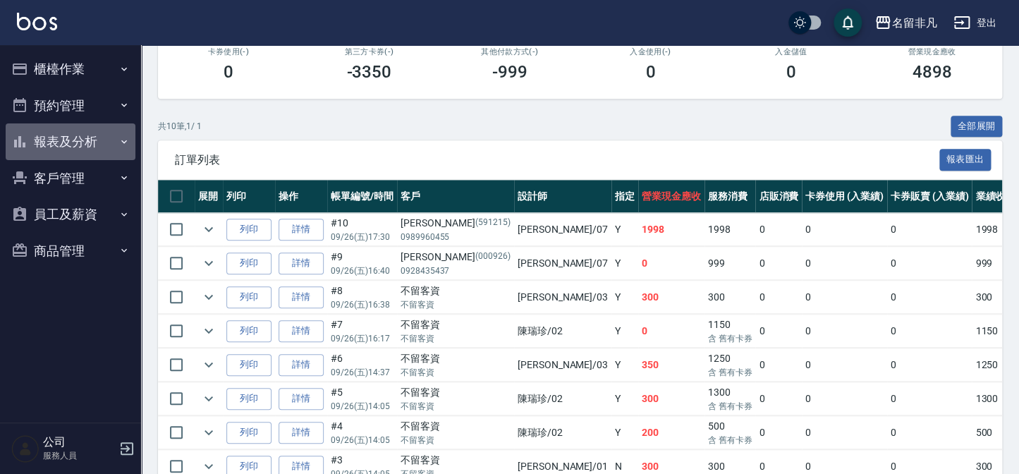
click at [96, 145] on button "報表及分析" at bounding box center [71, 141] width 130 height 37
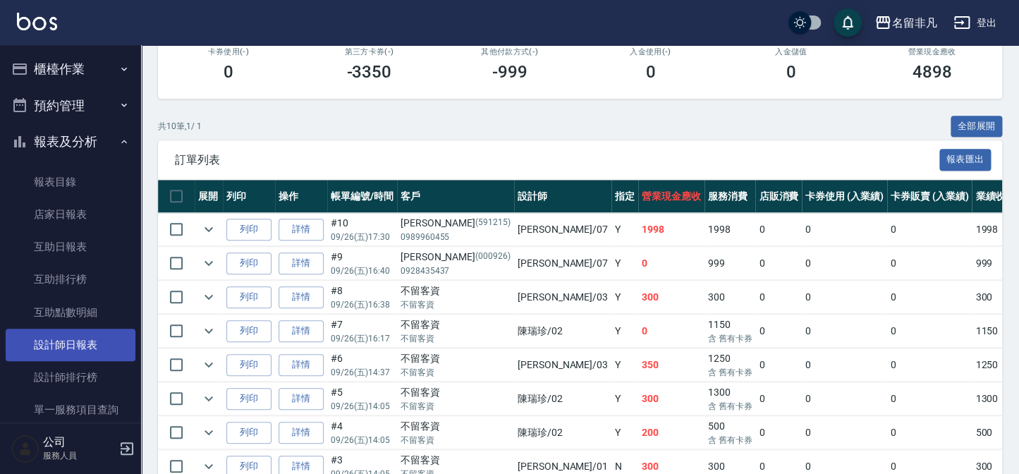
click at [89, 343] on link "設計師日報表" at bounding box center [71, 345] width 130 height 32
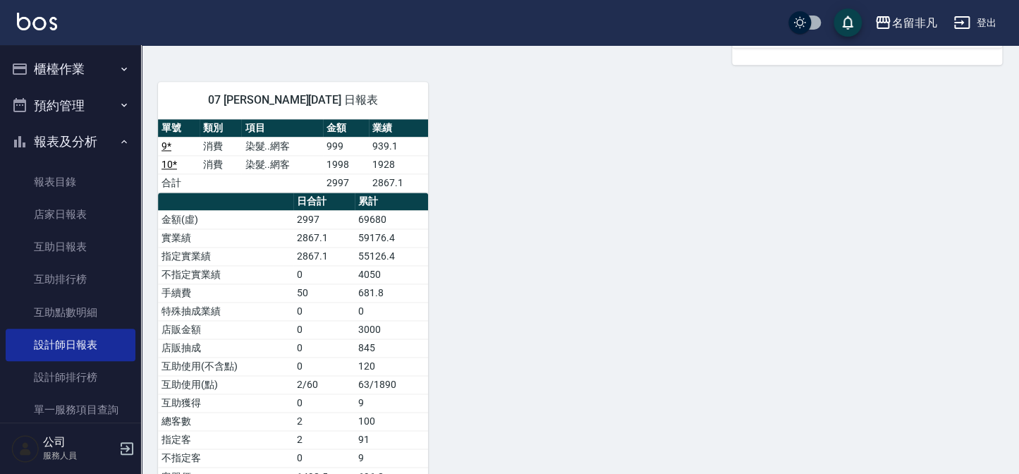
scroll to position [591, 0]
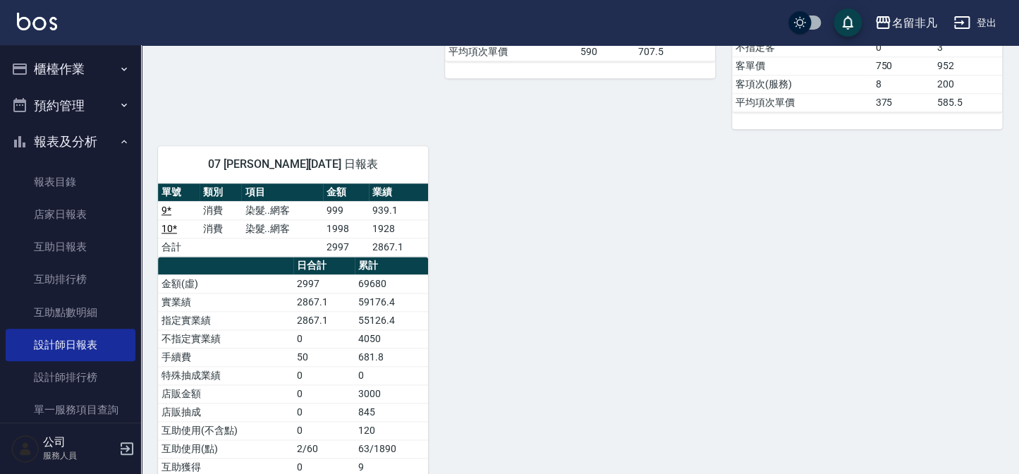
click at [85, 125] on button "報表及分析" at bounding box center [71, 141] width 130 height 37
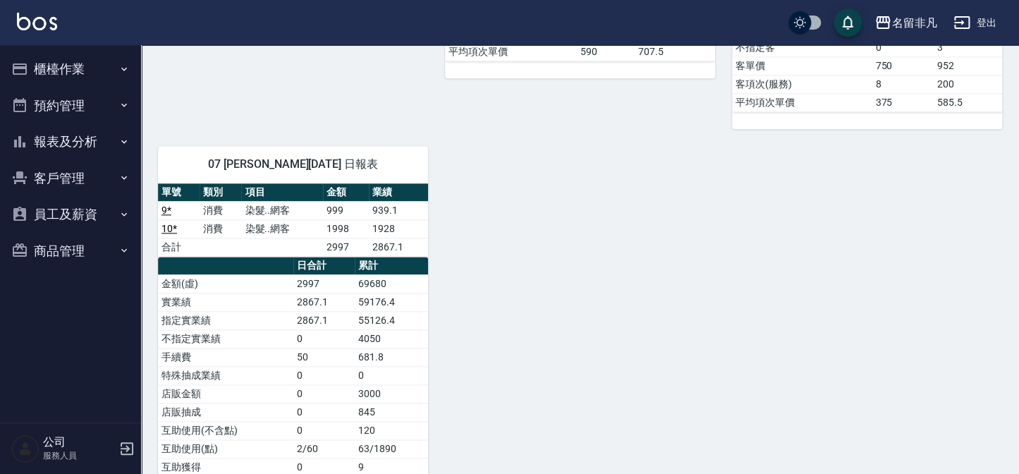
click at [37, 66] on button "櫃檯作業" at bounding box center [71, 69] width 130 height 37
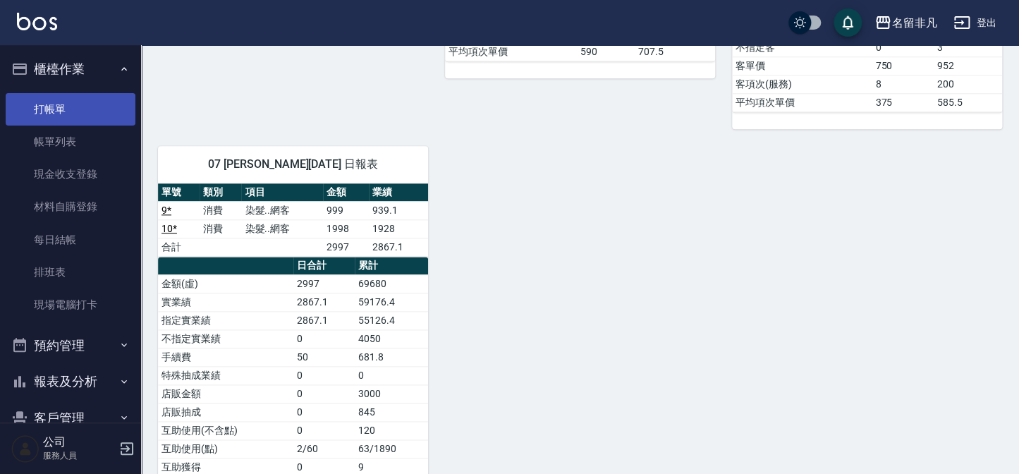
click at [55, 93] on link "打帳單" at bounding box center [71, 109] width 130 height 32
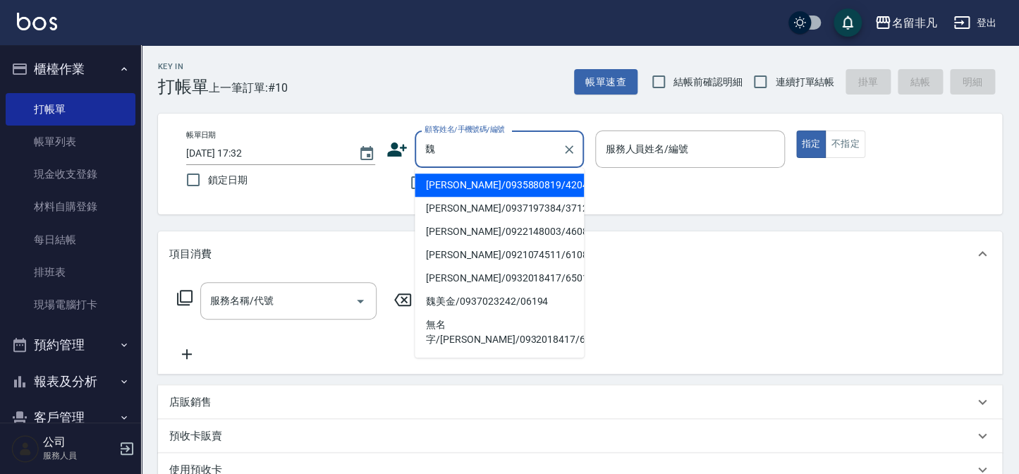
click at [521, 181] on li "[PERSON_NAME]/0935880819/420429" at bounding box center [499, 185] width 169 height 23
type input "[PERSON_NAME]/0935880819/420429"
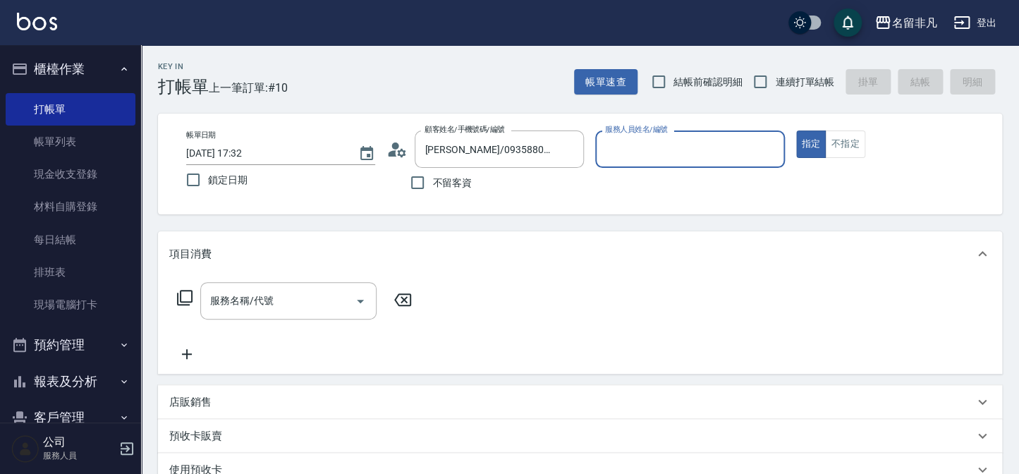
type input "[PERSON_NAME]-07"
click at [250, 297] on div "服務名稱/代號 服務名稱/代號" at bounding box center [288, 300] width 176 height 37
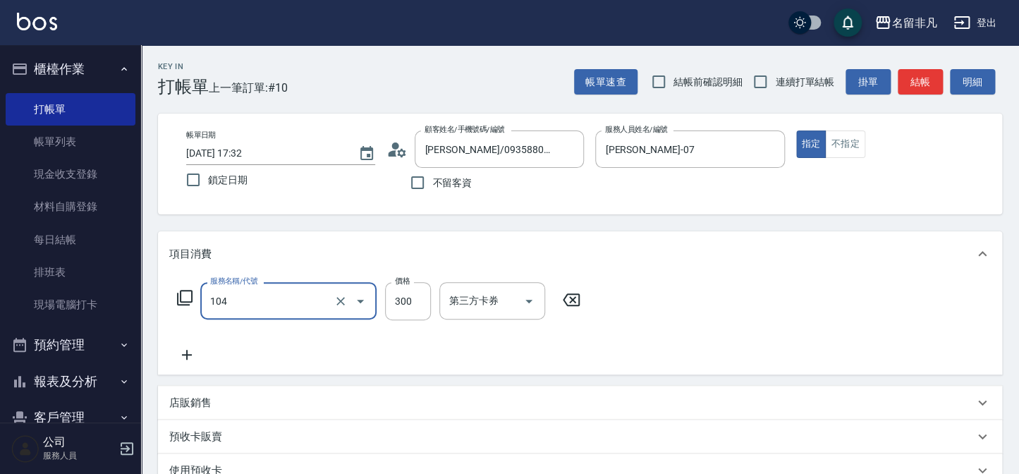
type input "洗髮(104)"
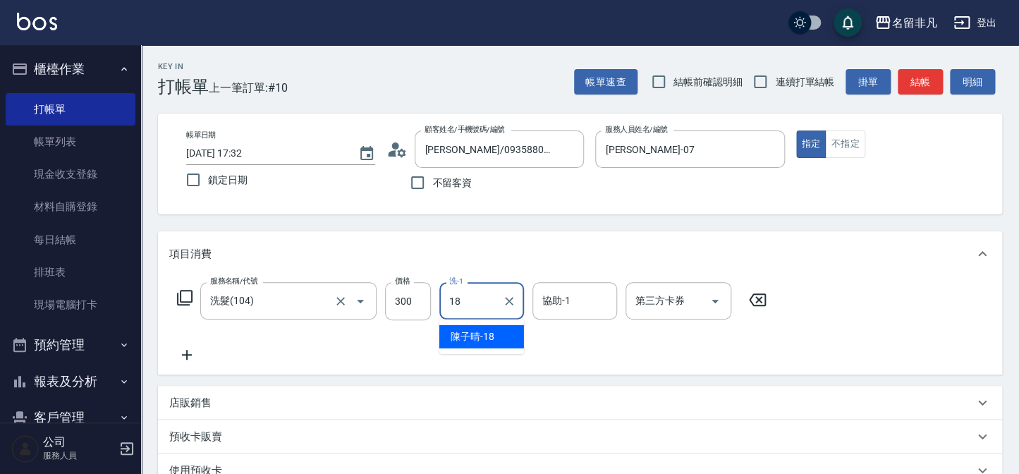
type input "[PERSON_NAME]-18"
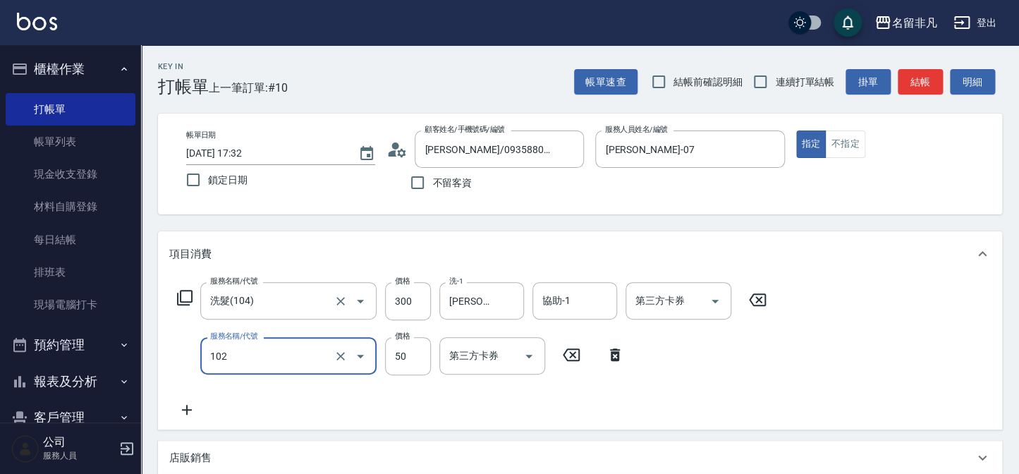
type input "+精油(102)"
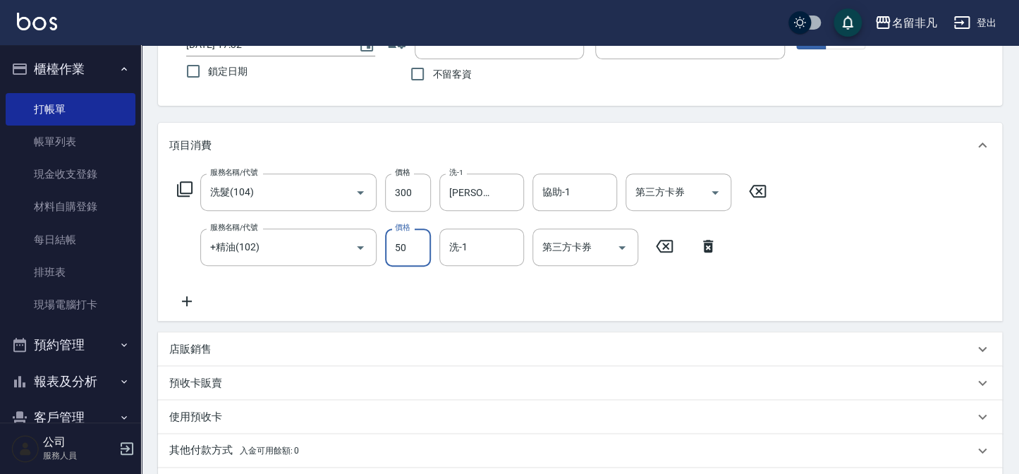
scroll to position [256, 0]
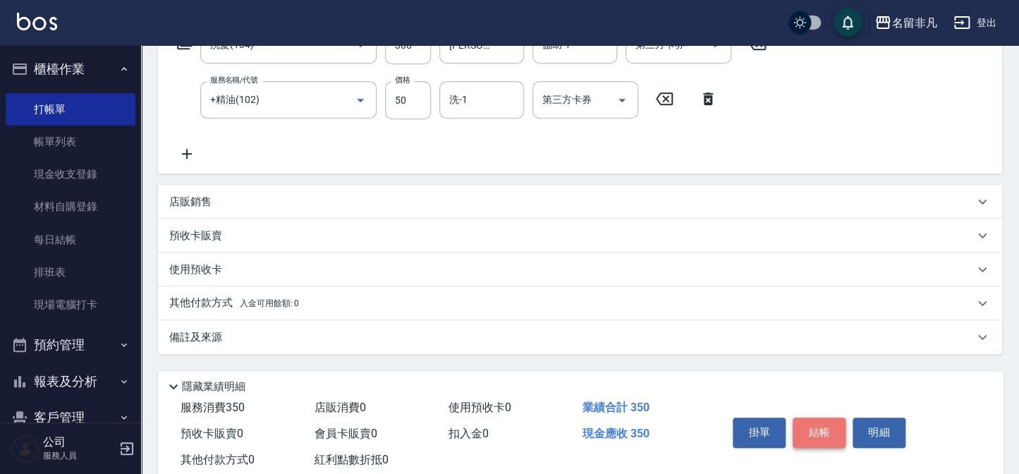
click at [821, 437] on button "結帳" at bounding box center [819, 433] width 53 height 30
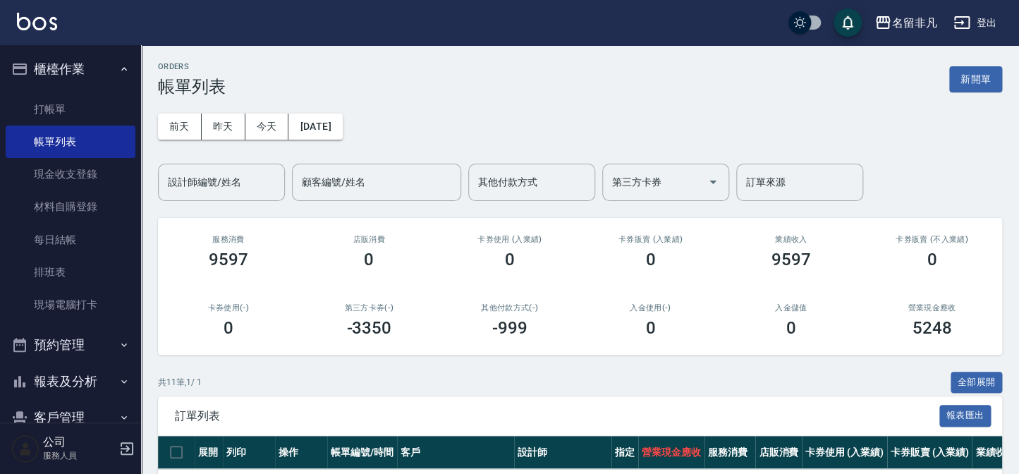
scroll to position [256, 0]
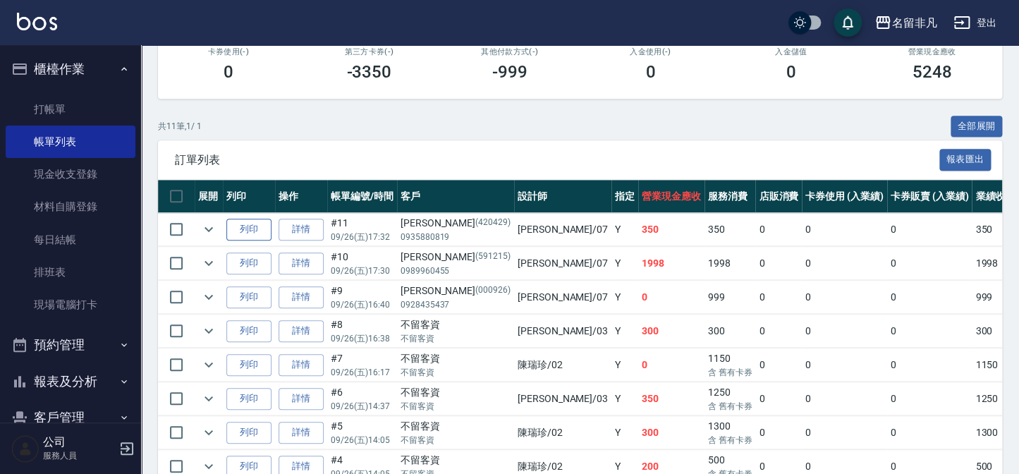
click at [262, 233] on button "列印" at bounding box center [248, 230] width 45 height 22
click at [88, 73] on button "櫃檯作業" at bounding box center [71, 69] width 130 height 37
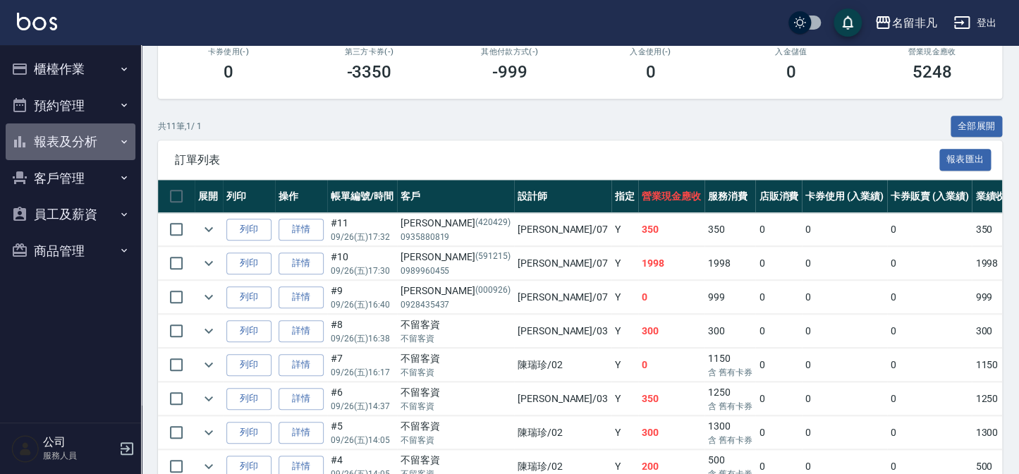
click at [89, 152] on button "報表及分析" at bounding box center [71, 141] width 130 height 37
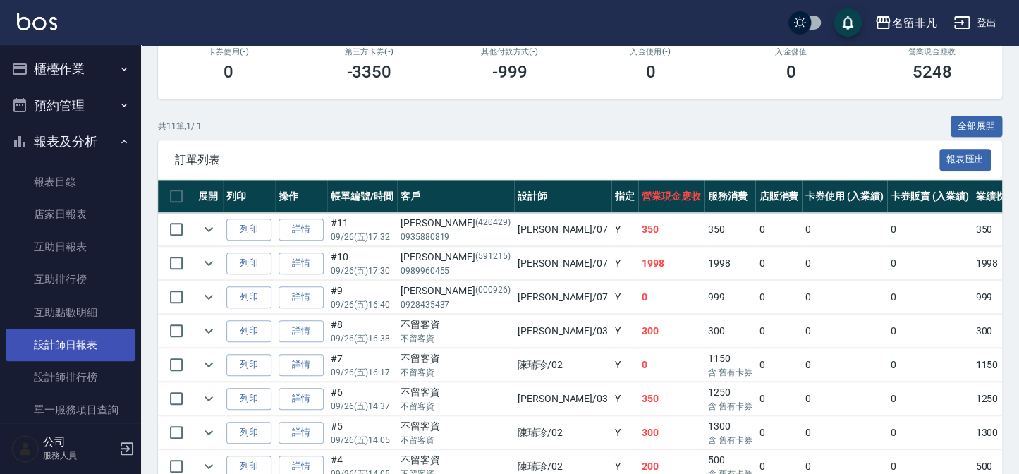
click at [104, 338] on link "設計師日報表" at bounding box center [71, 345] width 130 height 32
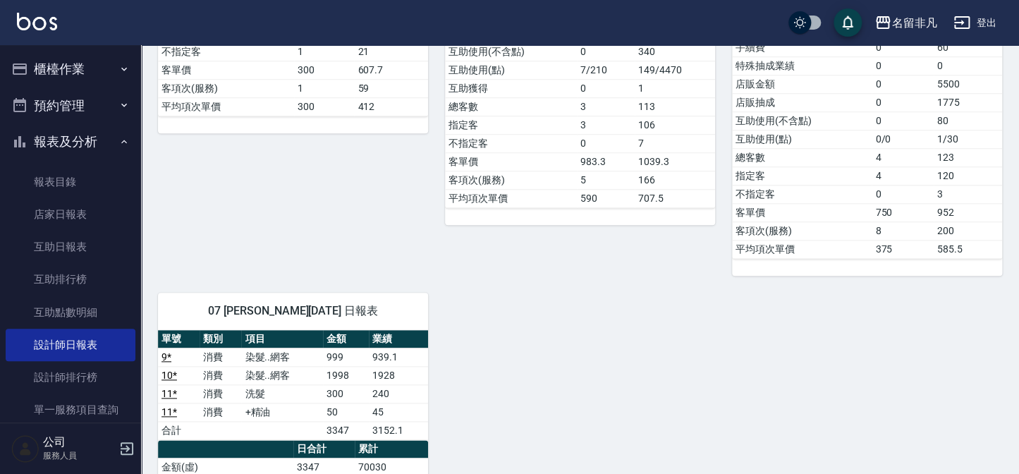
scroll to position [449, 0]
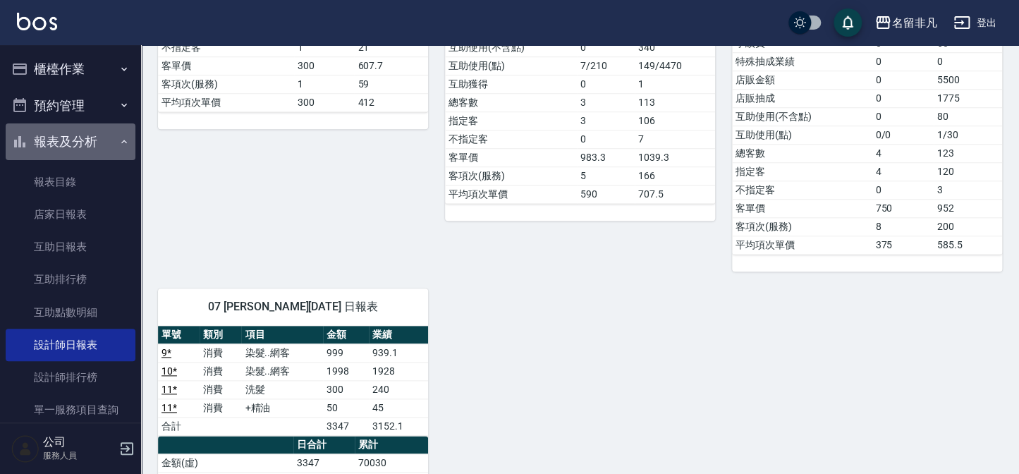
click at [86, 130] on button "報表及分析" at bounding box center [71, 141] width 130 height 37
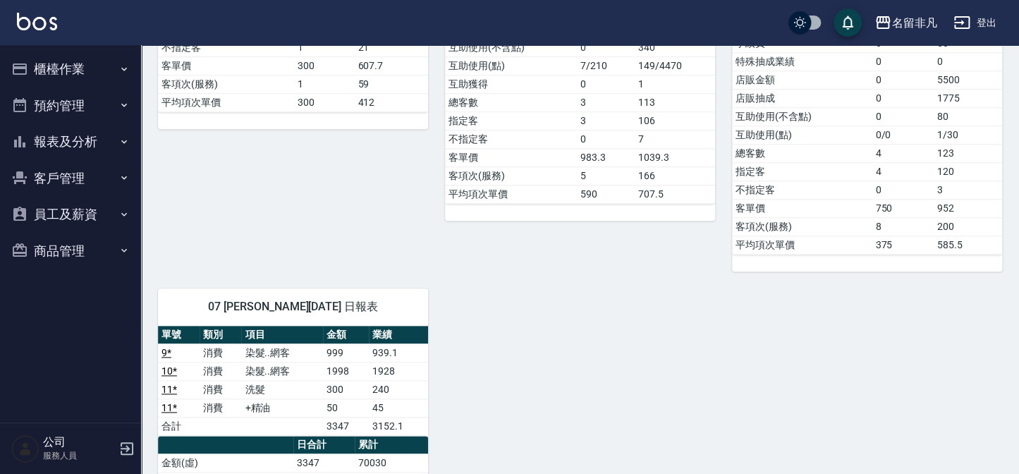
click at [35, 77] on button "櫃檯作業" at bounding box center [71, 69] width 130 height 37
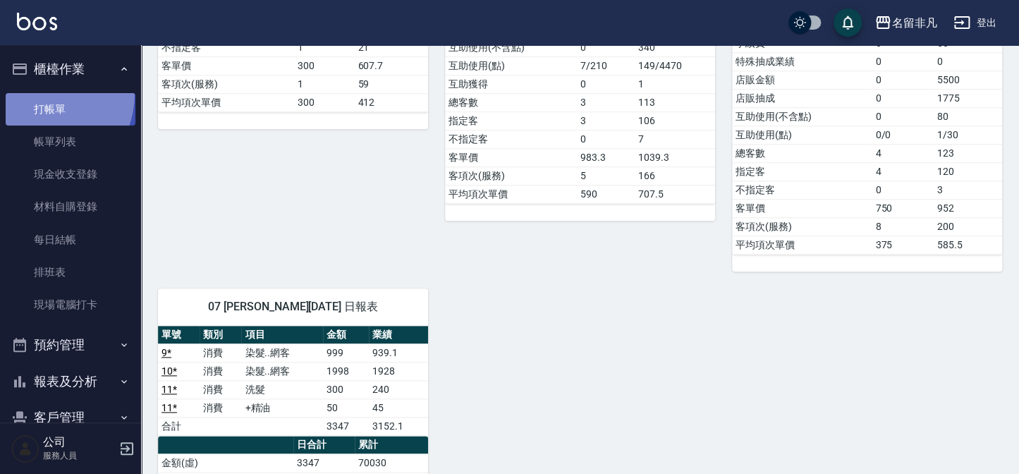
click at [35, 93] on link "打帳單" at bounding box center [71, 109] width 130 height 32
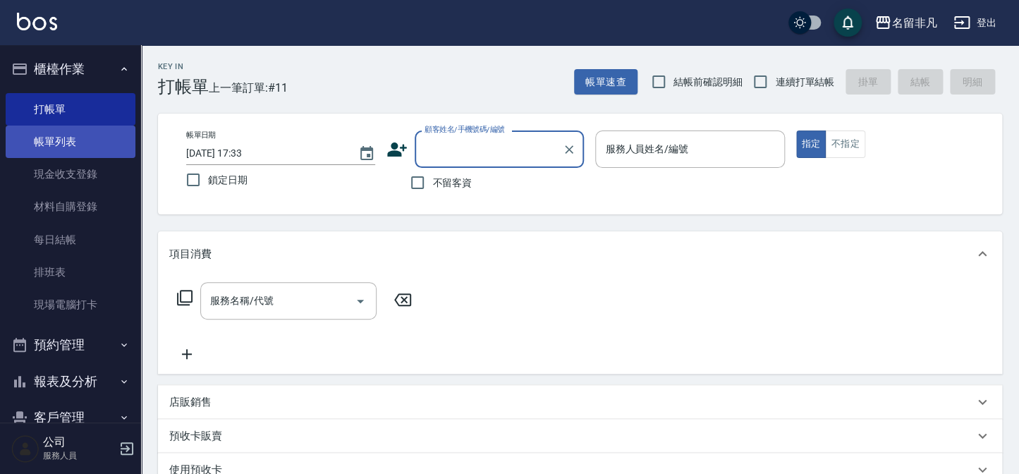
click at [102, 130] on link "帳單列表" at bounding box center [71, 142] width 130 height 32
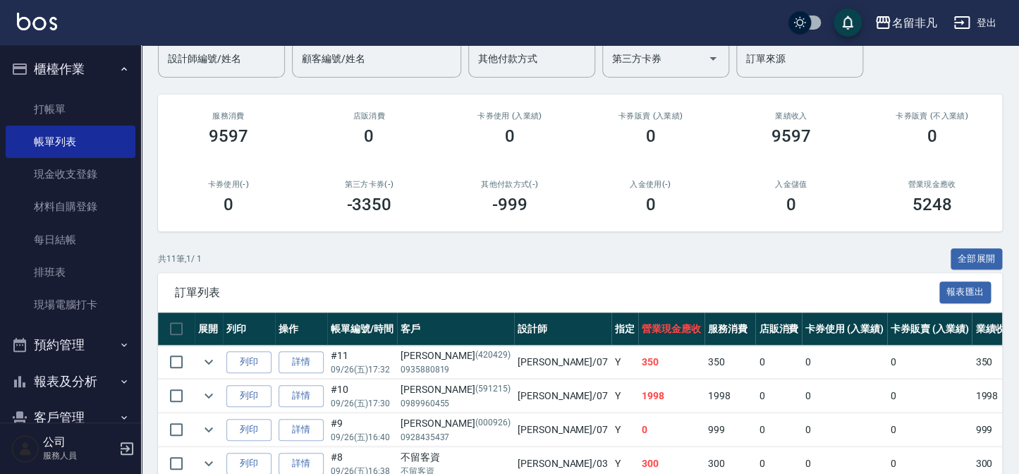
scroll to position [256, 0]
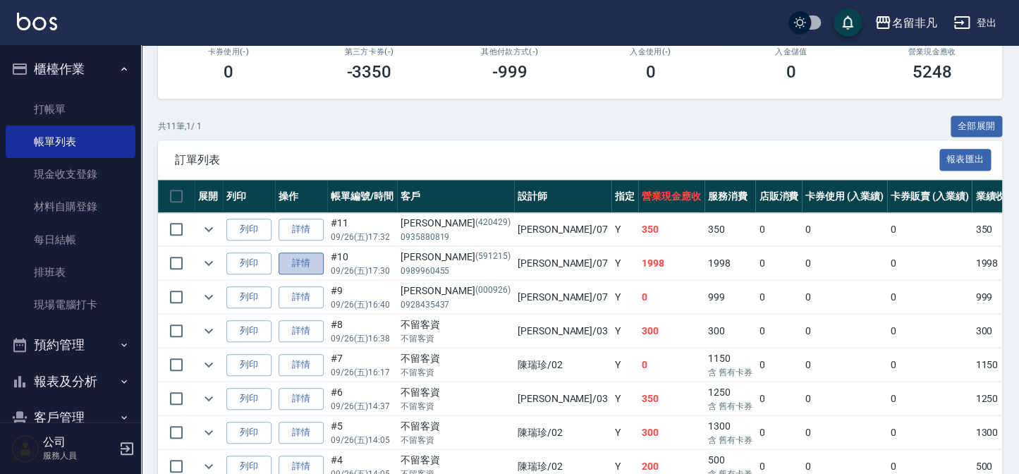
click at [303, 267] on link "詳情" at bounding box center [301, 263] width 45 height 22
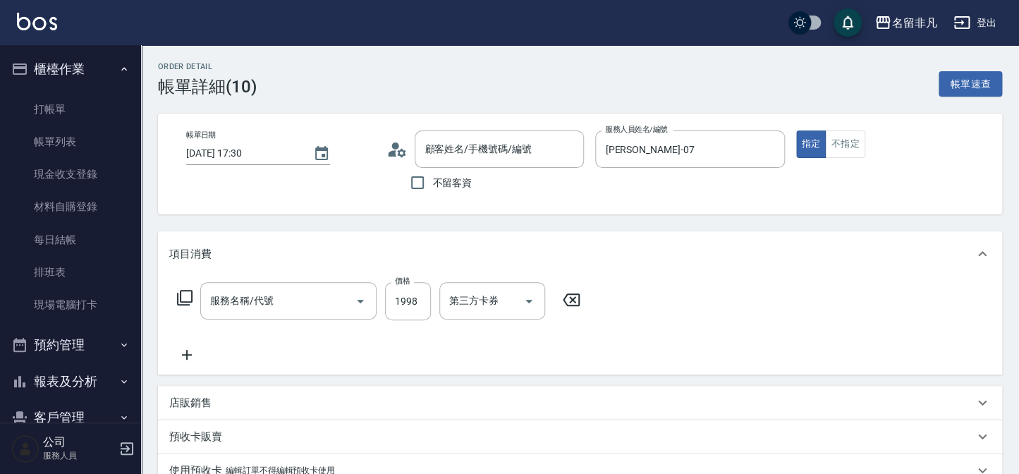
type input "[DATE] 17:30"
type input "[PERSON_NAME]-07"
type input "[PERSON_NAME]/0989960455/591215"
type input "染髮..網客(399)"
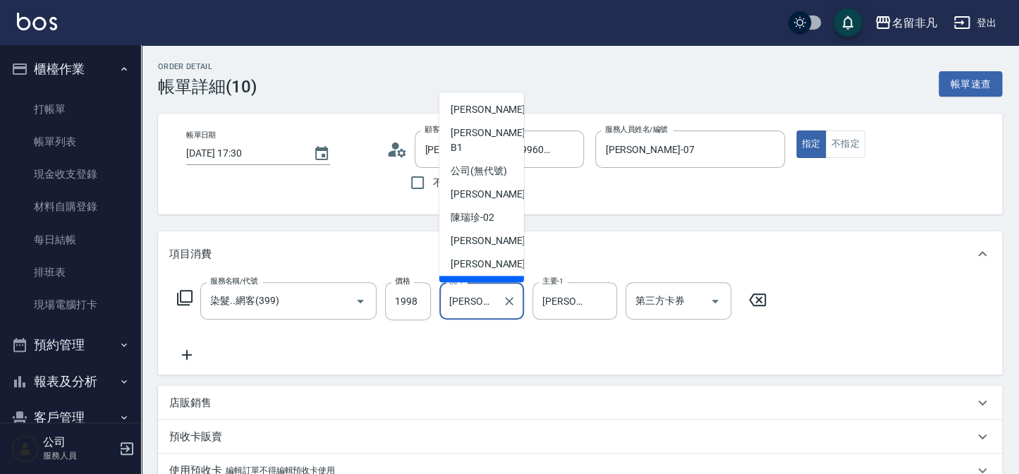
click at [480, 296] on input "[PERSON_NAME]-18" at bounding box center [471, 300] width 51 height 25
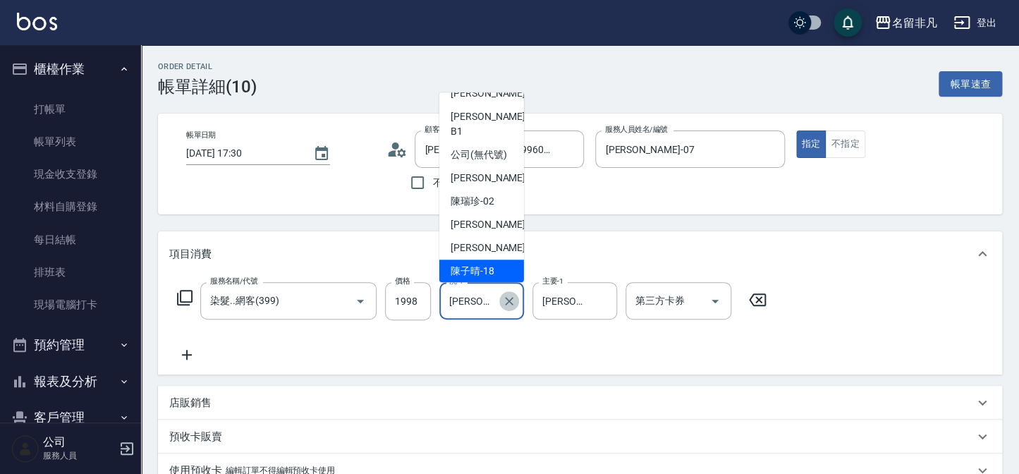
click at [513, 299] on icon "Clear" at bounding box center [509, 301] width 14 height 14
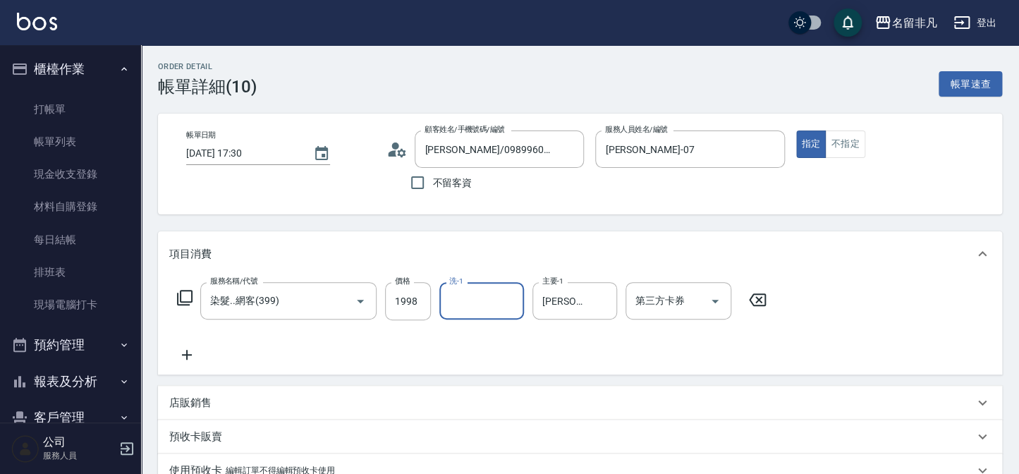
click at [487, 297] on input "洗-1" at bounding box center [482, 300] width 72 height 25
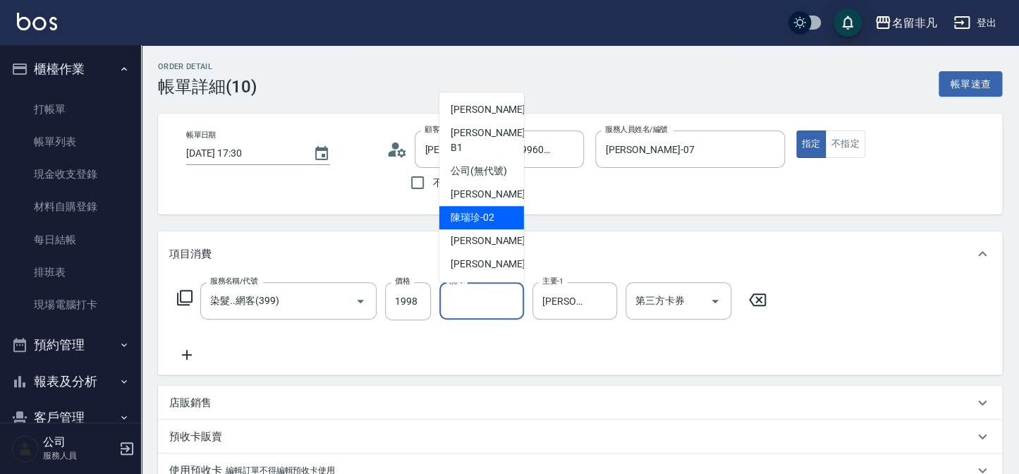
click at [465, 218] on span "[PERSON_NAME]-02" at bounding box center [473, 217] width 44 height 15
type input "[PERSON_NAME]-02"
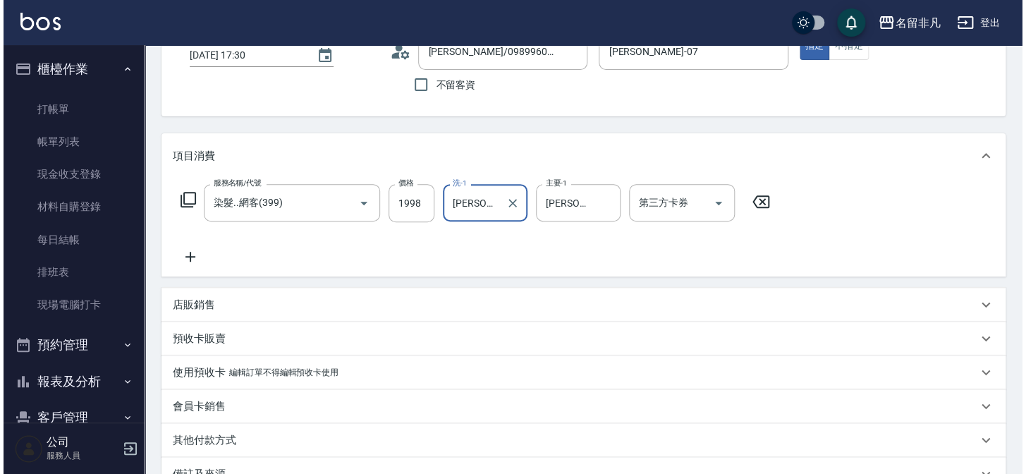
scroll to position [192, 0]
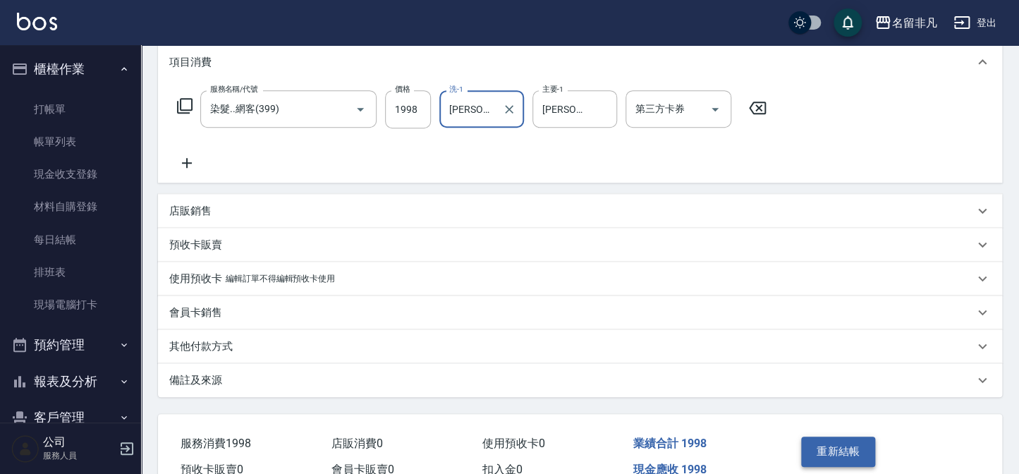
click at [844, 438] on button "重新結帳" at bounding box center [838, 452] width 75 height 30
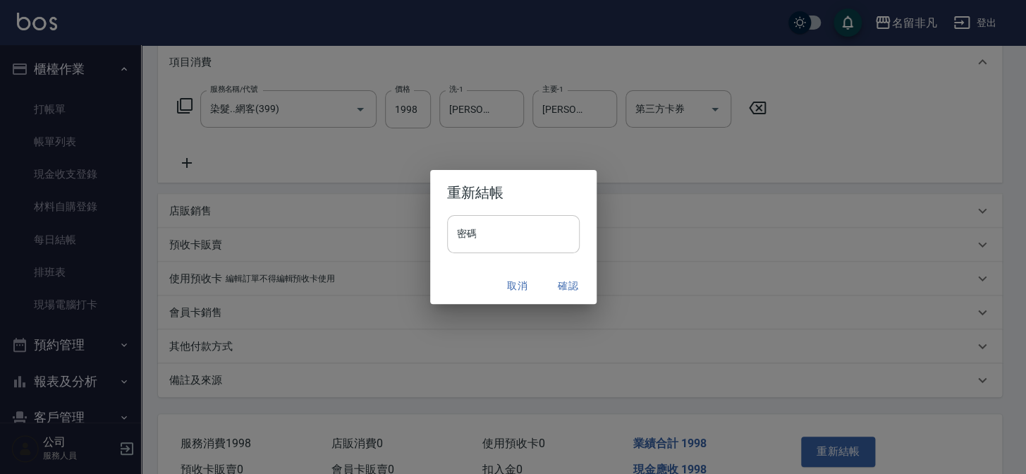
click at [522, 235] on input "密碼" at bounding box center [513, 234] width 133 height 38
type input "****"
click at [570, 283] on button "確認" at bounding box center [568, 286] width 45 height 26
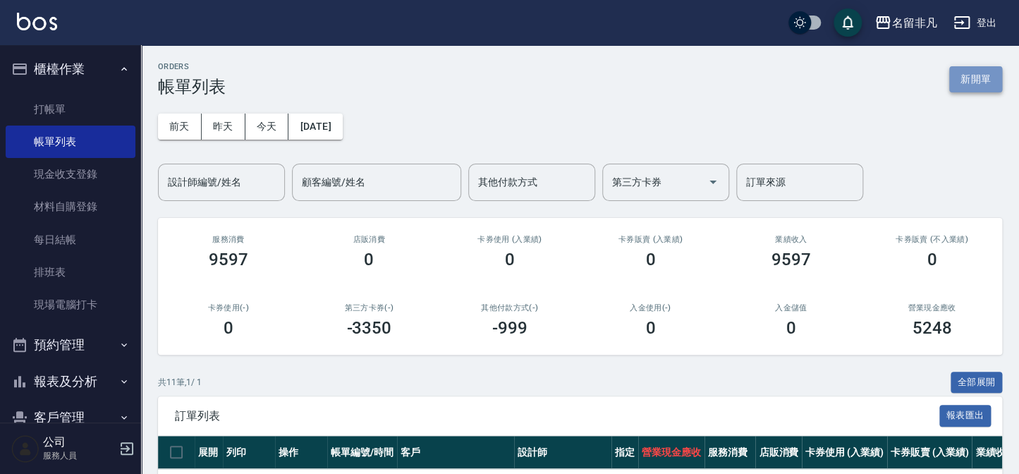
click at [971, 71] on button "新開單" at bounding box center [975, 79] width 53 height 26
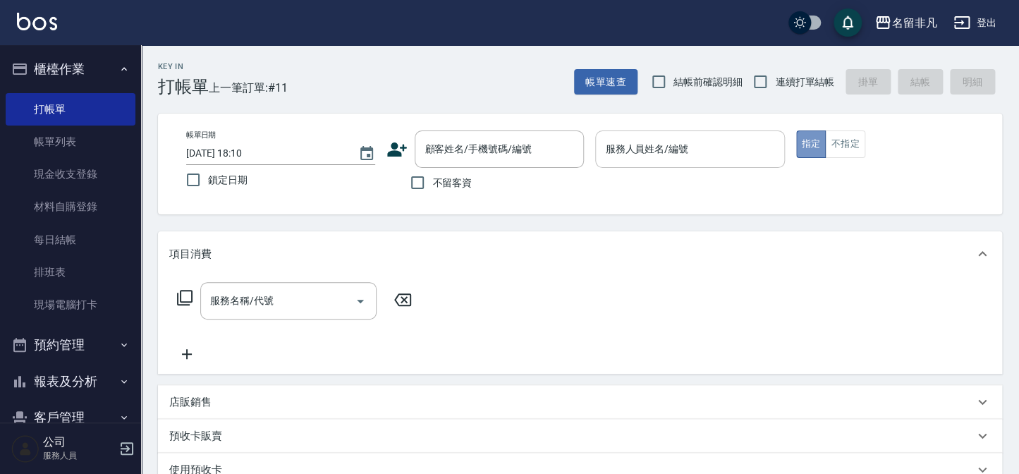
drag, startPoint x: 806, startPoint y: 139, endPoint x: 702, endPoint y: 143, distance: 104.5
click at [806, 138] on button "指定" at bounding box center [811, 144] width 30 height 28
click at [687, 145] on div "服務人員姓名/編號 服務人員姓名/編號" at bounding box center [689, 148] width 189 height 37
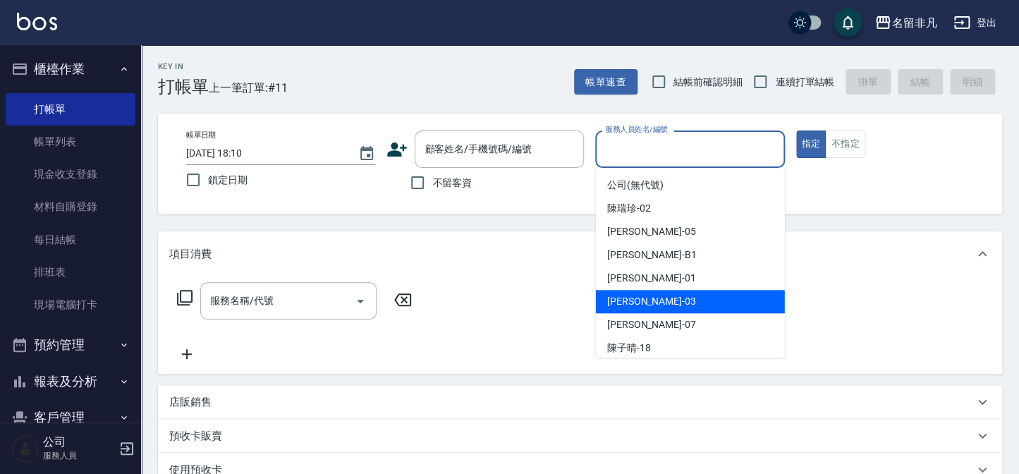
click at [680, 300] on div "[PERSON_NAME] -03" at bounding box center [690, 301] width 189 height 23
type input "[PERSON_NAME]-03"
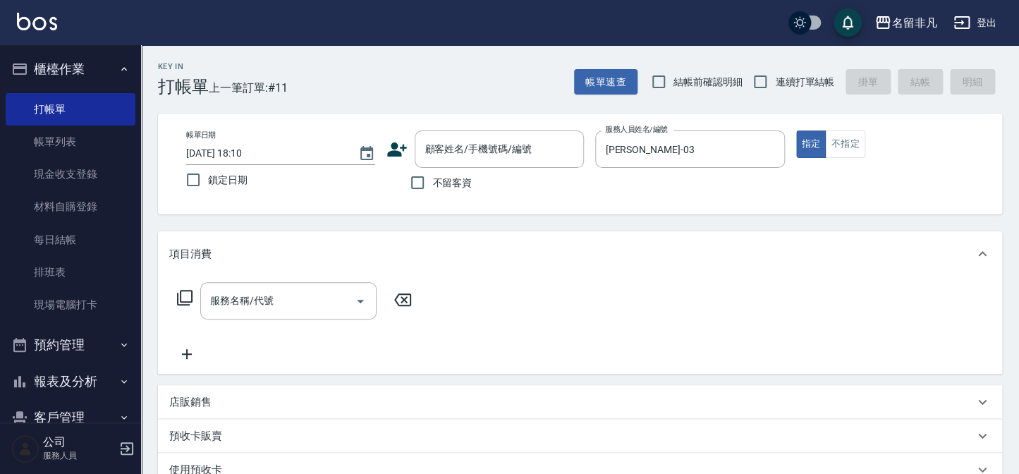
click at [188, 297] on icon at bounding box center [184, 297] width 17 height 17
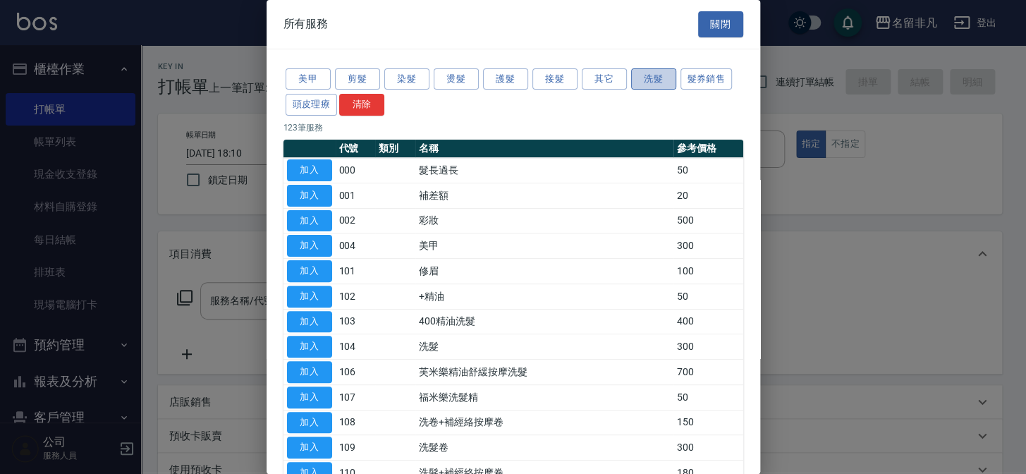
click at [661, 83] on button "洗髮" at bounding box center [653, 79] width 45 height 22
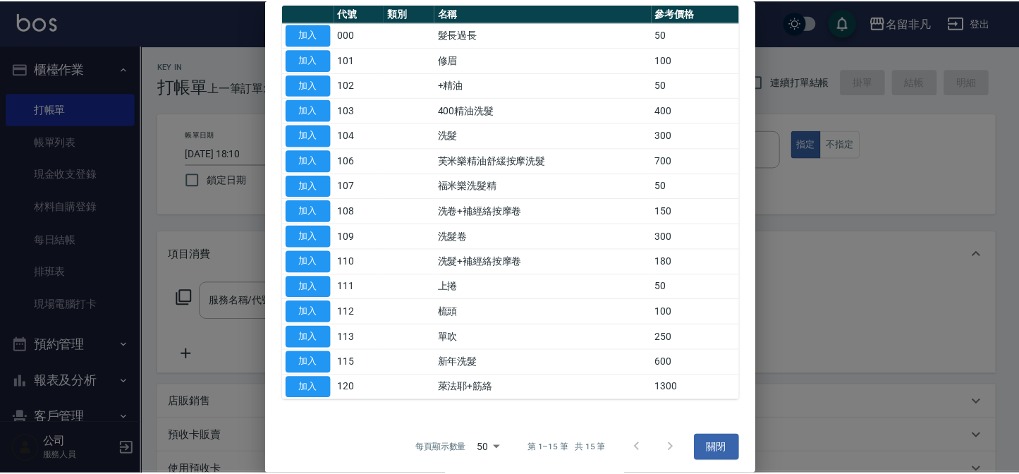
scroll to position [138, 0]
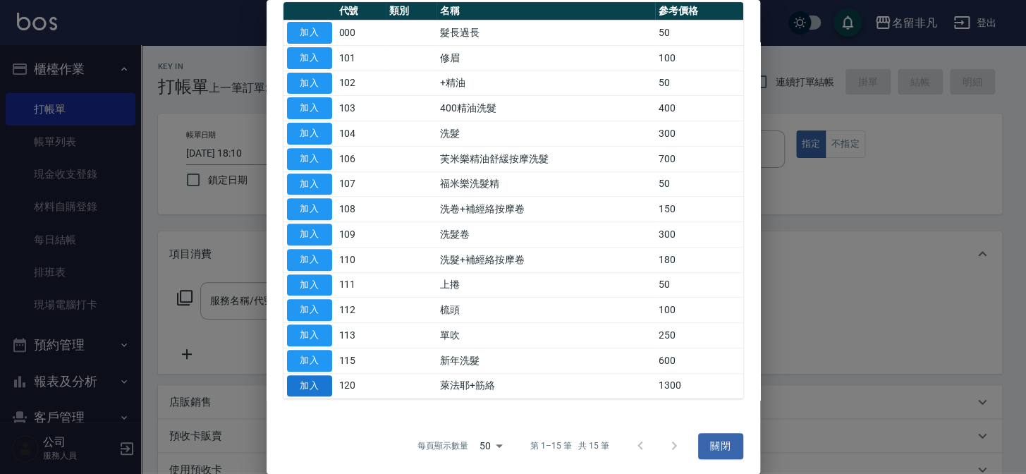
click at [315, 380] on button "加入" at bounding box center [309, 386] width 45 height 22
type input "萊法耶+筋絡(120)"
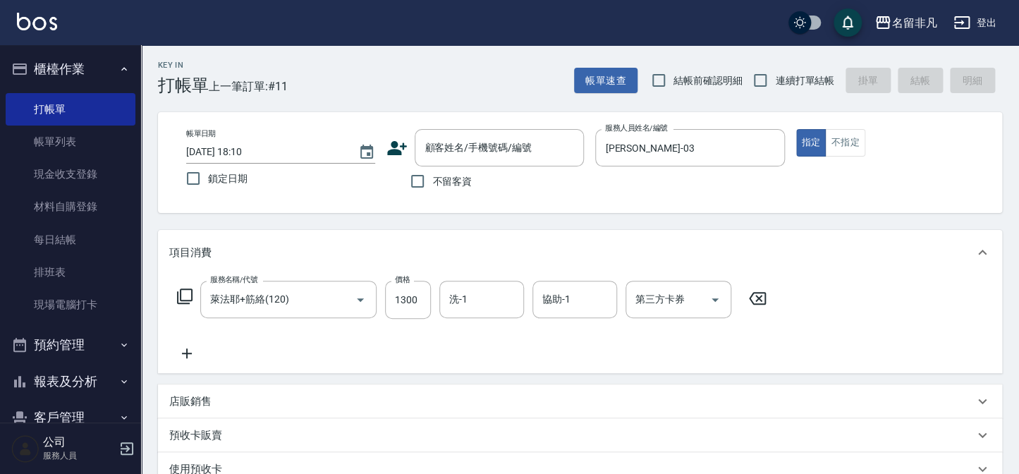
scroll to position [0, 0]
click at [416, 182] on input "不留客資" at bounding box center [418, 183] width 30 height 30
checkbox input "true"
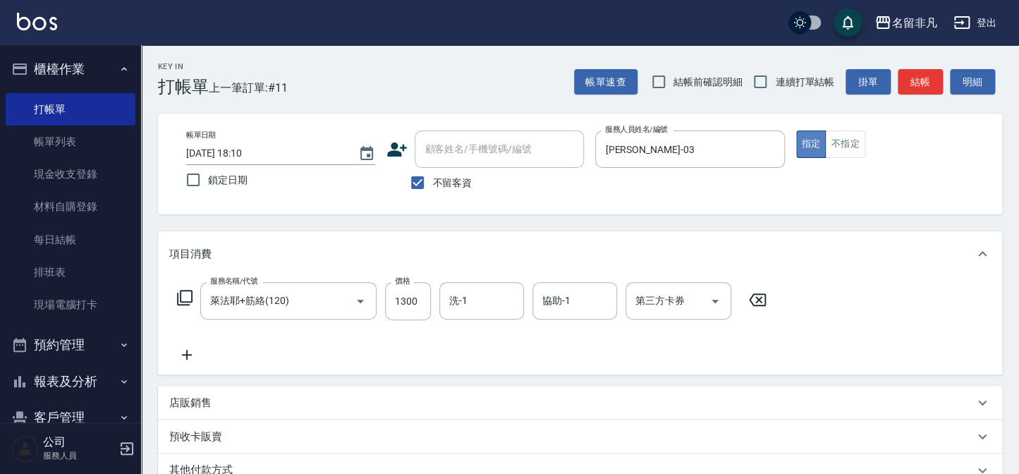
click at [804, 140] on button "指定" at bounding box center [811, 144] width 30 height 28
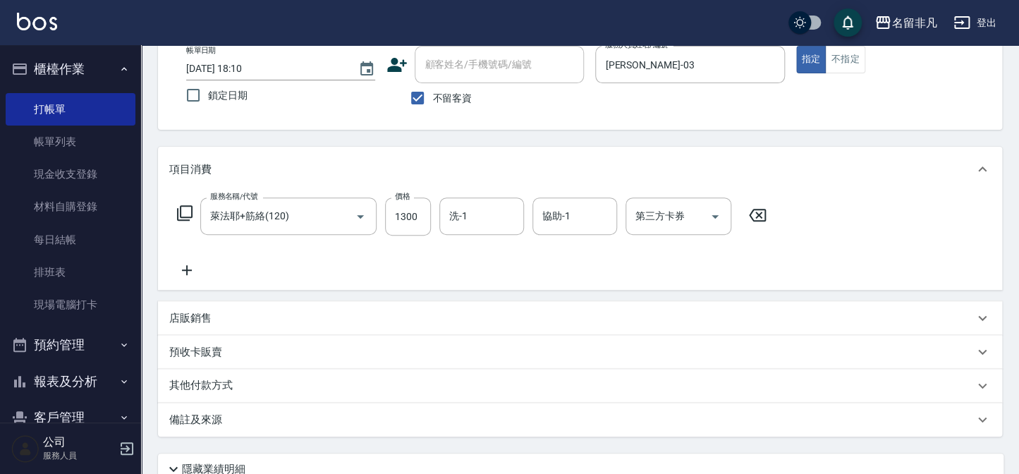
scroll to position [204, 0]
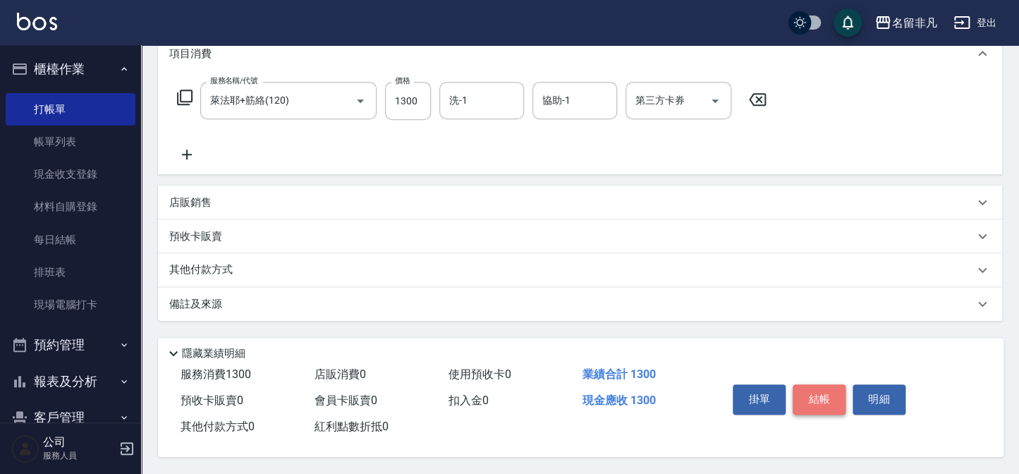
click at [827, 396] on button "結帳" at bounding box center [819, 399] width 53 height 30
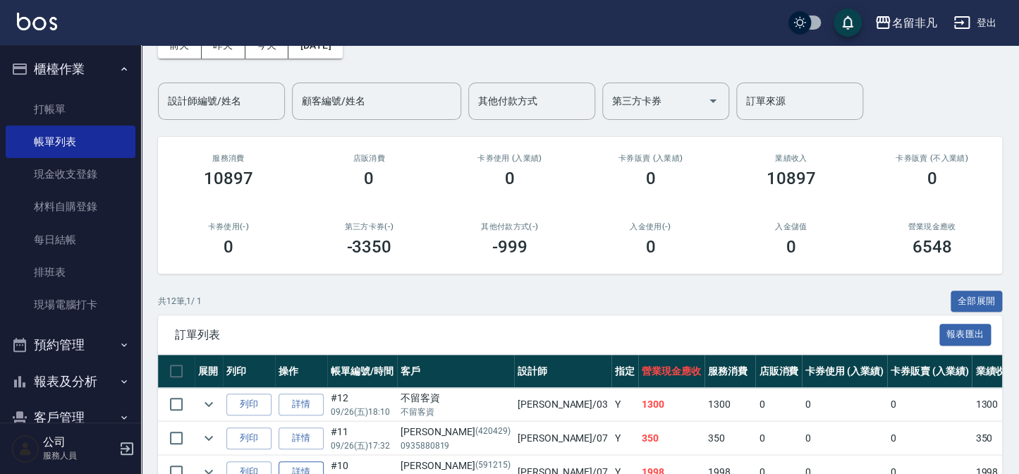
scroll to position [192, 0]
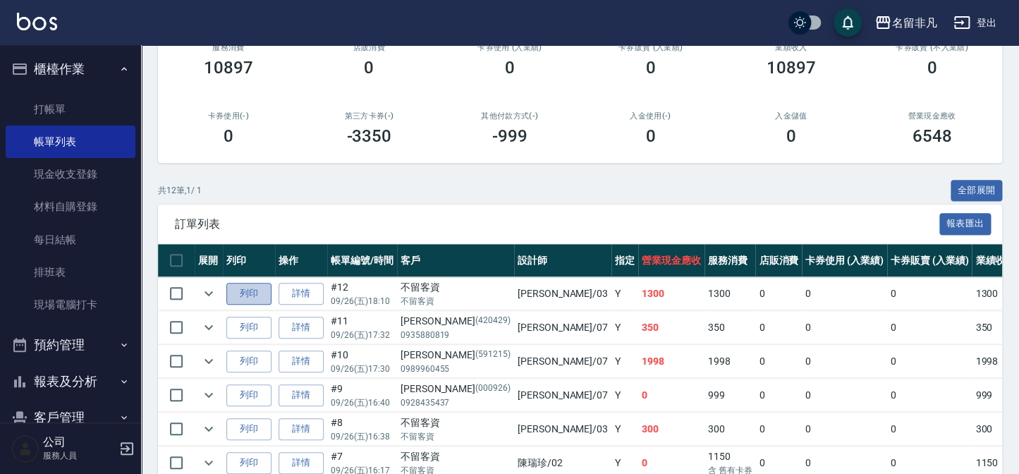
click at [248, 290] on button "列印" at bounding box center [248, 294] width 45 height 22
